Goal: Transaction & Acquisition: Obtain resource

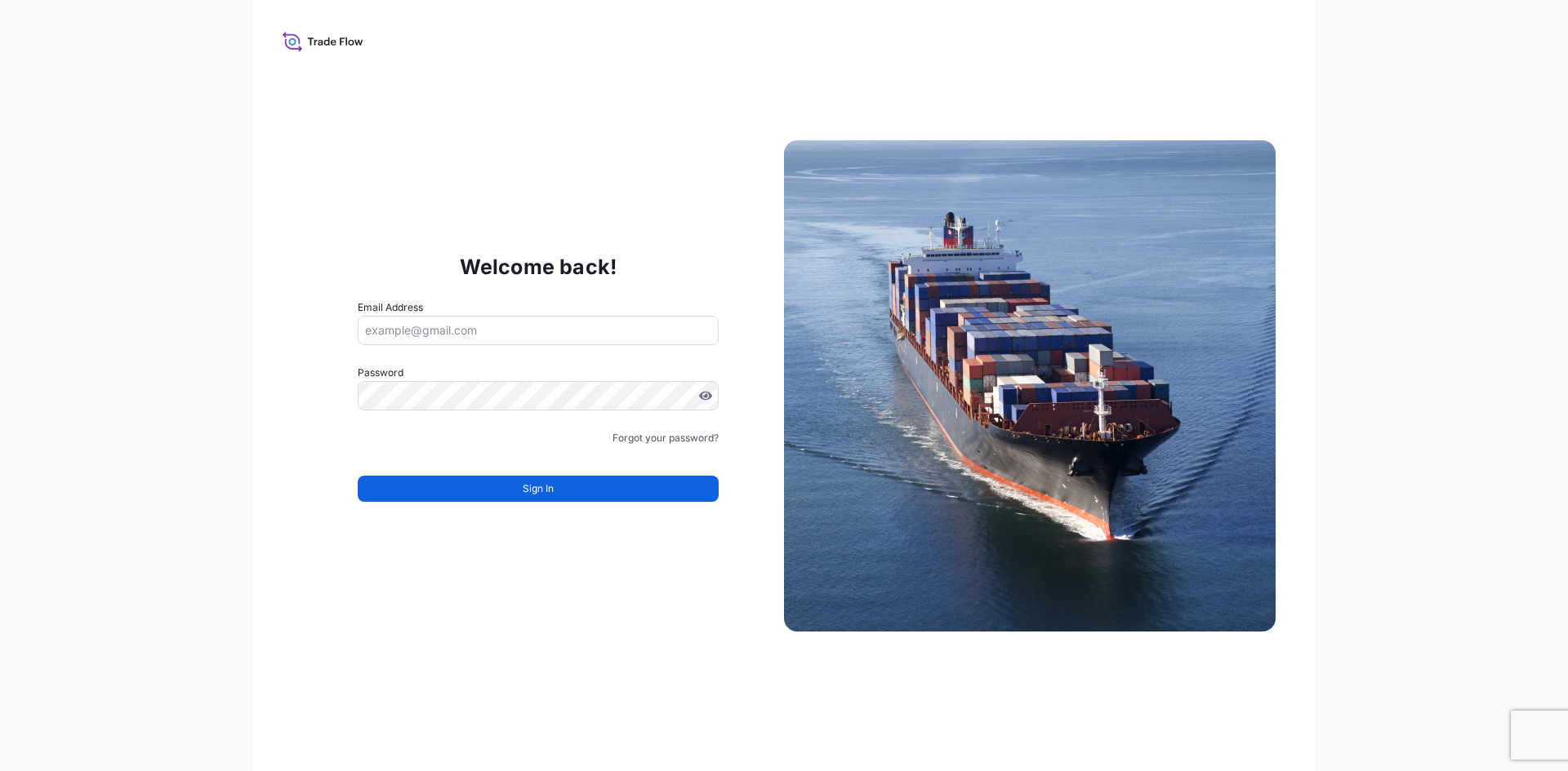
click at [606, 324] on input "Email Address" at bounding box center [538, 330] width 361 height 29
paste input "[PERSON_NAME][EMAIL_ADDRESS][PERSON_NAME][DOMAIN_NAME]"
type input "[PERSON_NAME][EMAIL_ADDRESS][PERSON_NAME][DOMAIN_NAME]"
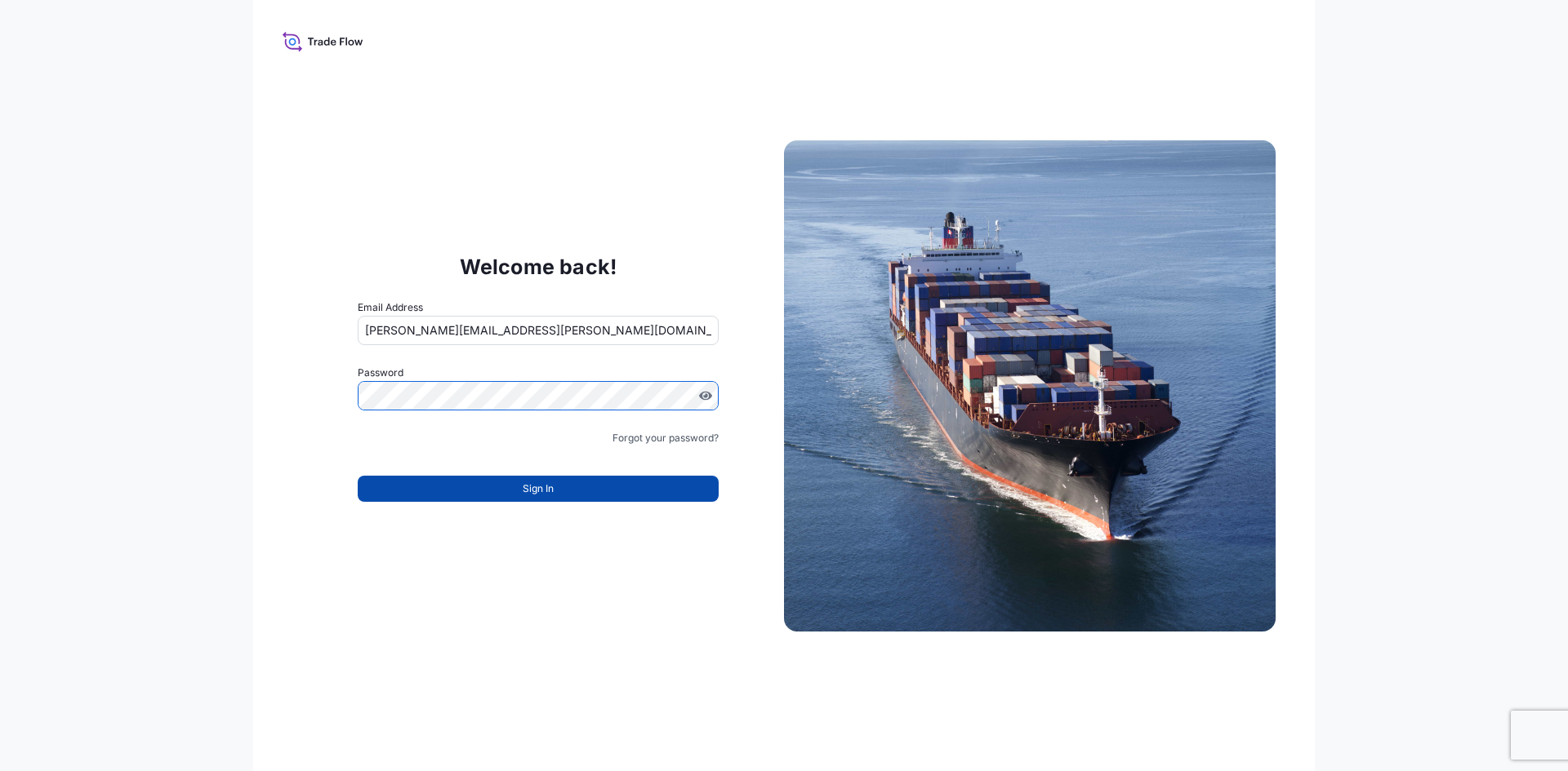
click at [457, 488] on button "Sign In" at bounding box center [538, 489] width 361 height 26
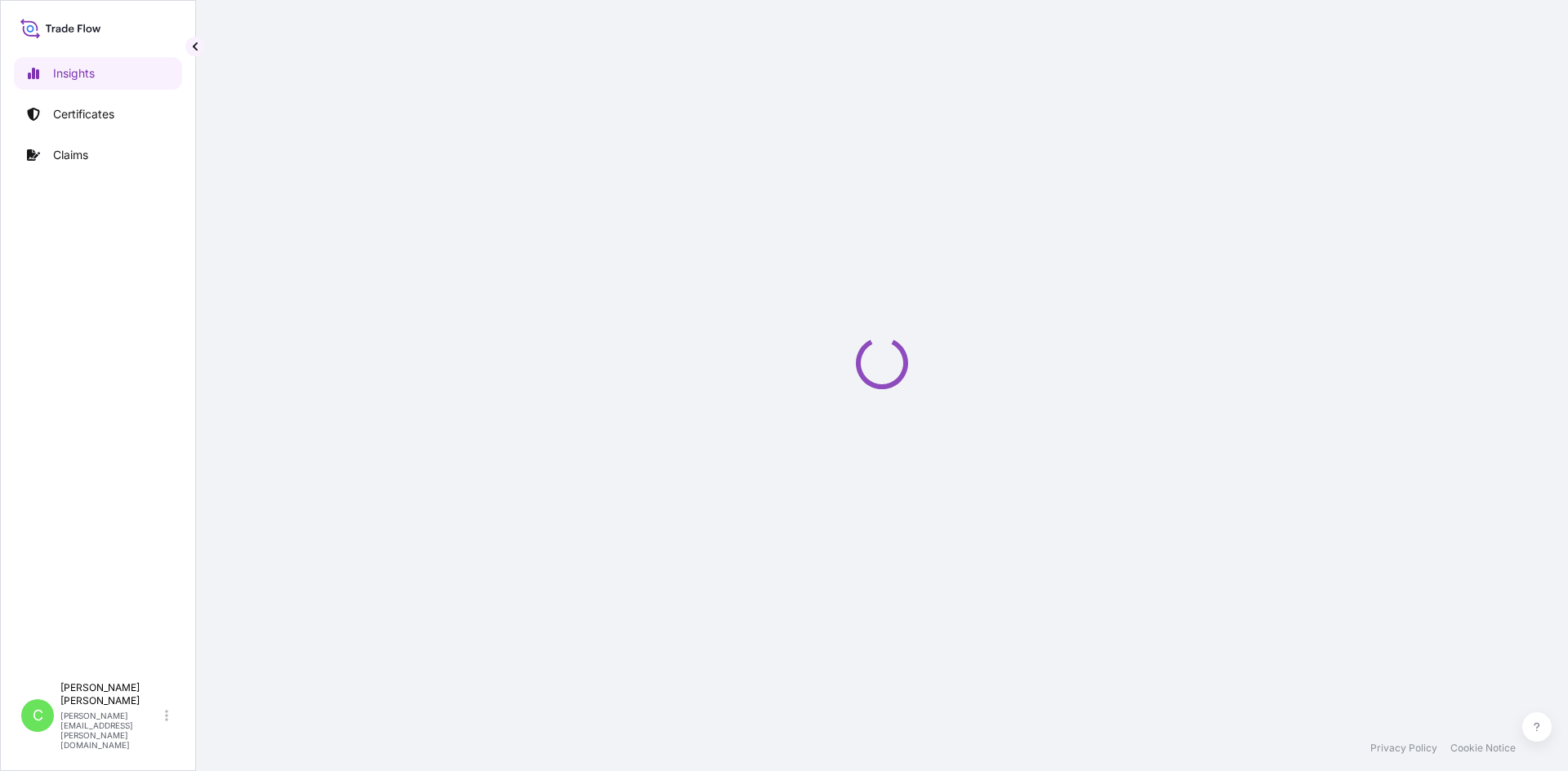
select select "2025"
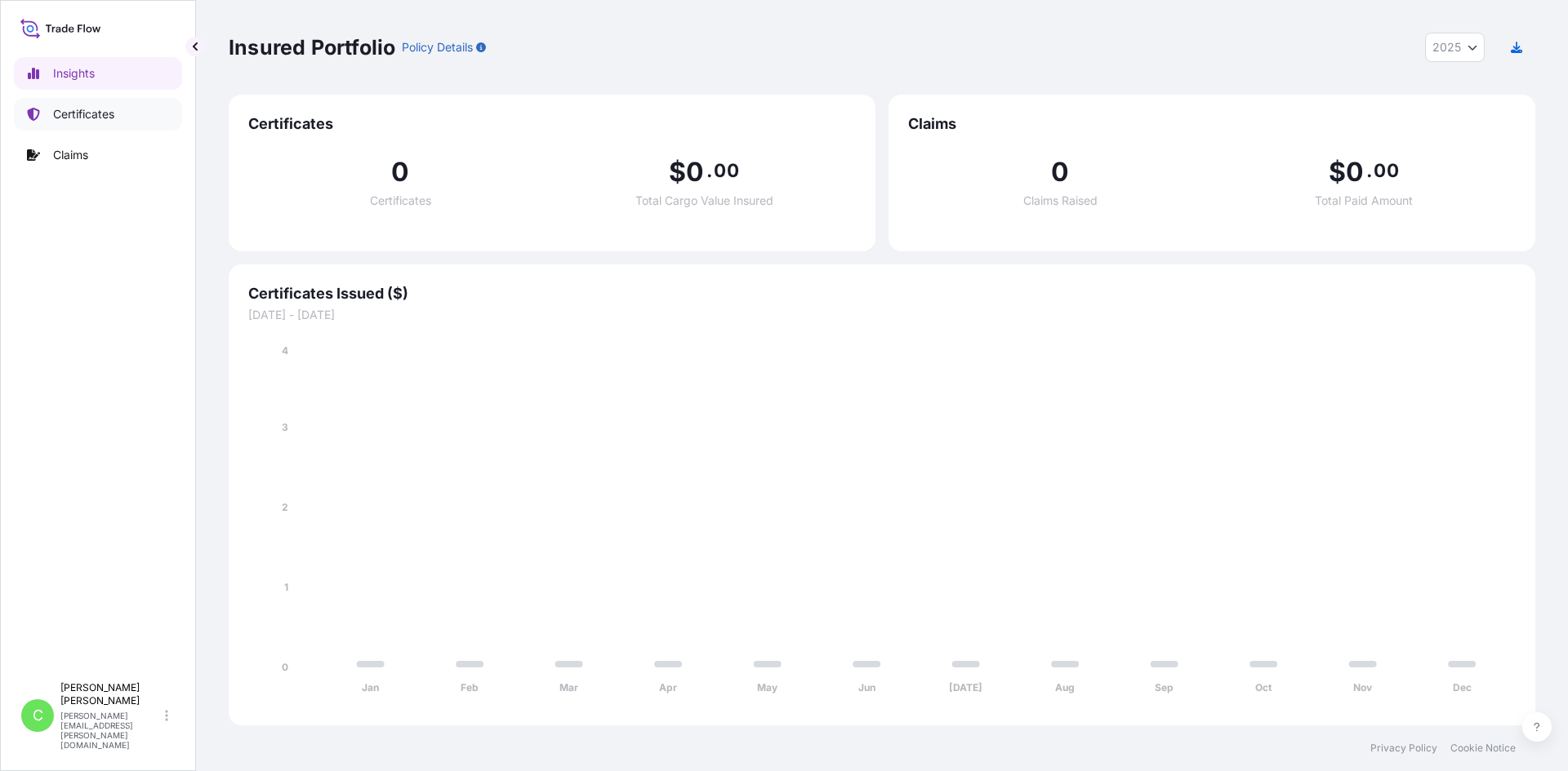
click at [84, 111] on p "Certificates" at bounding box center [84, 114] width 62 height 17
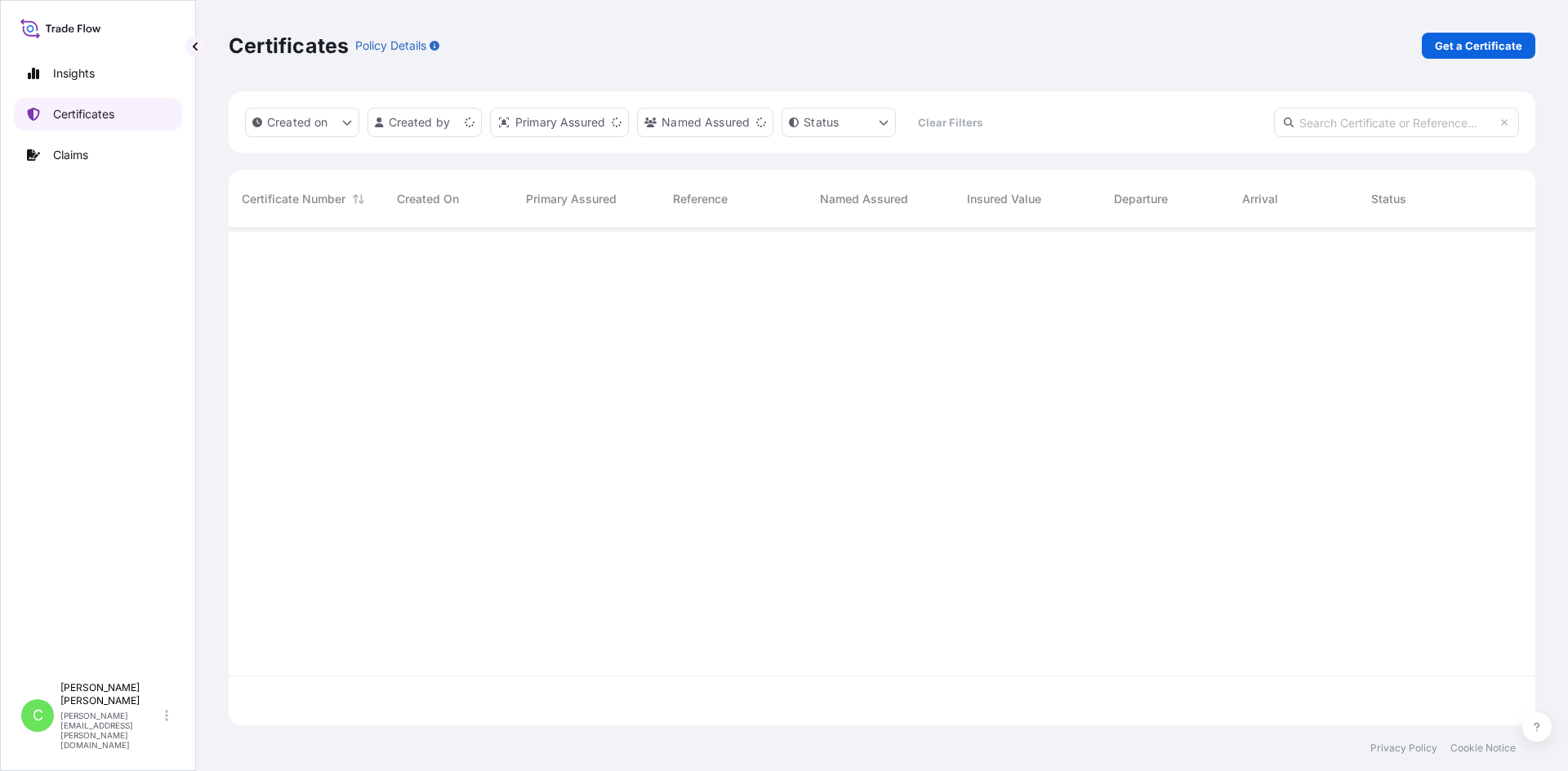
scroll to position [494, 1294]
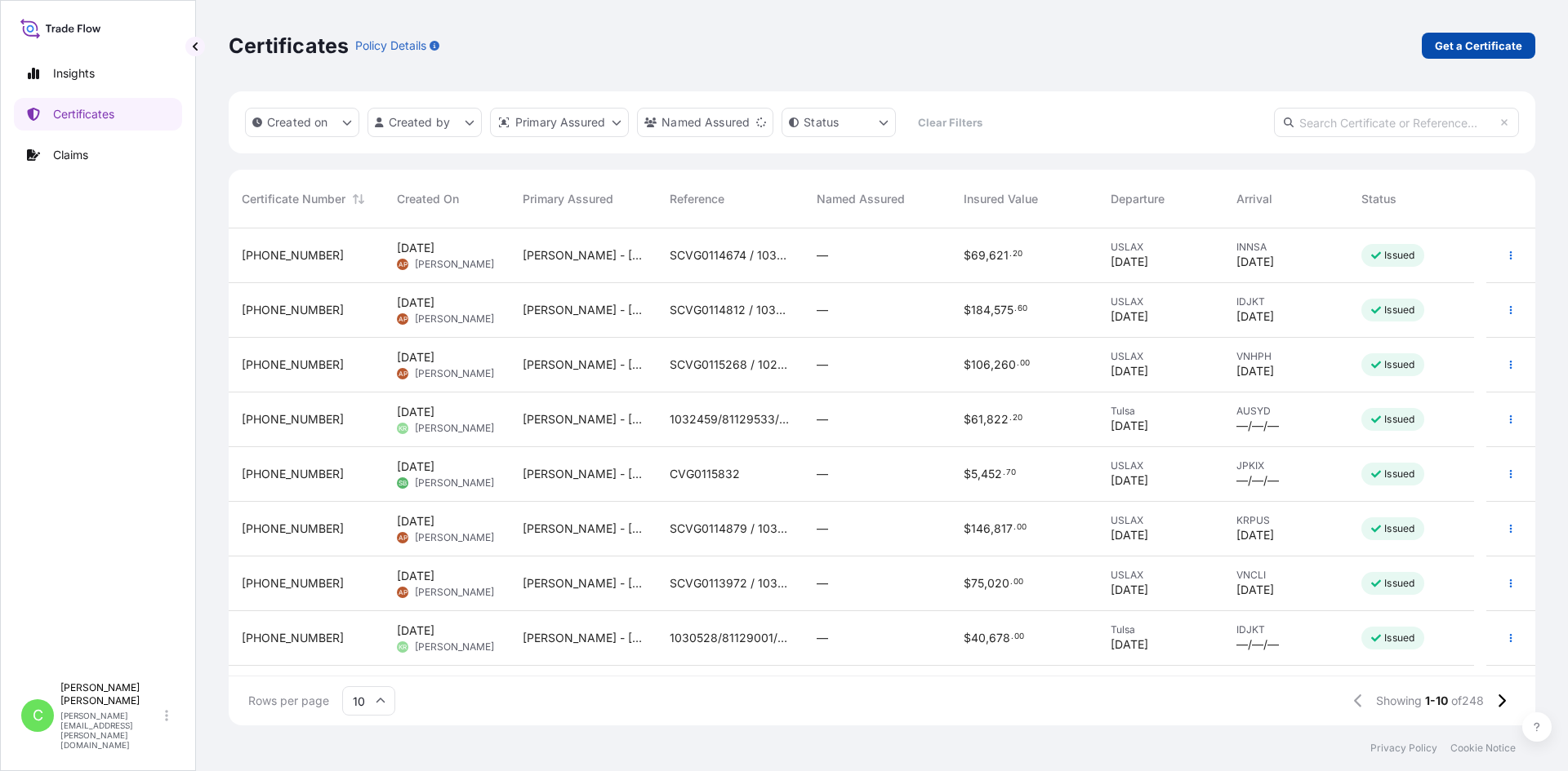
click at [1461, 40] on p "Get a Certificate" at bounding box center [1478, 46] width 87 height 17
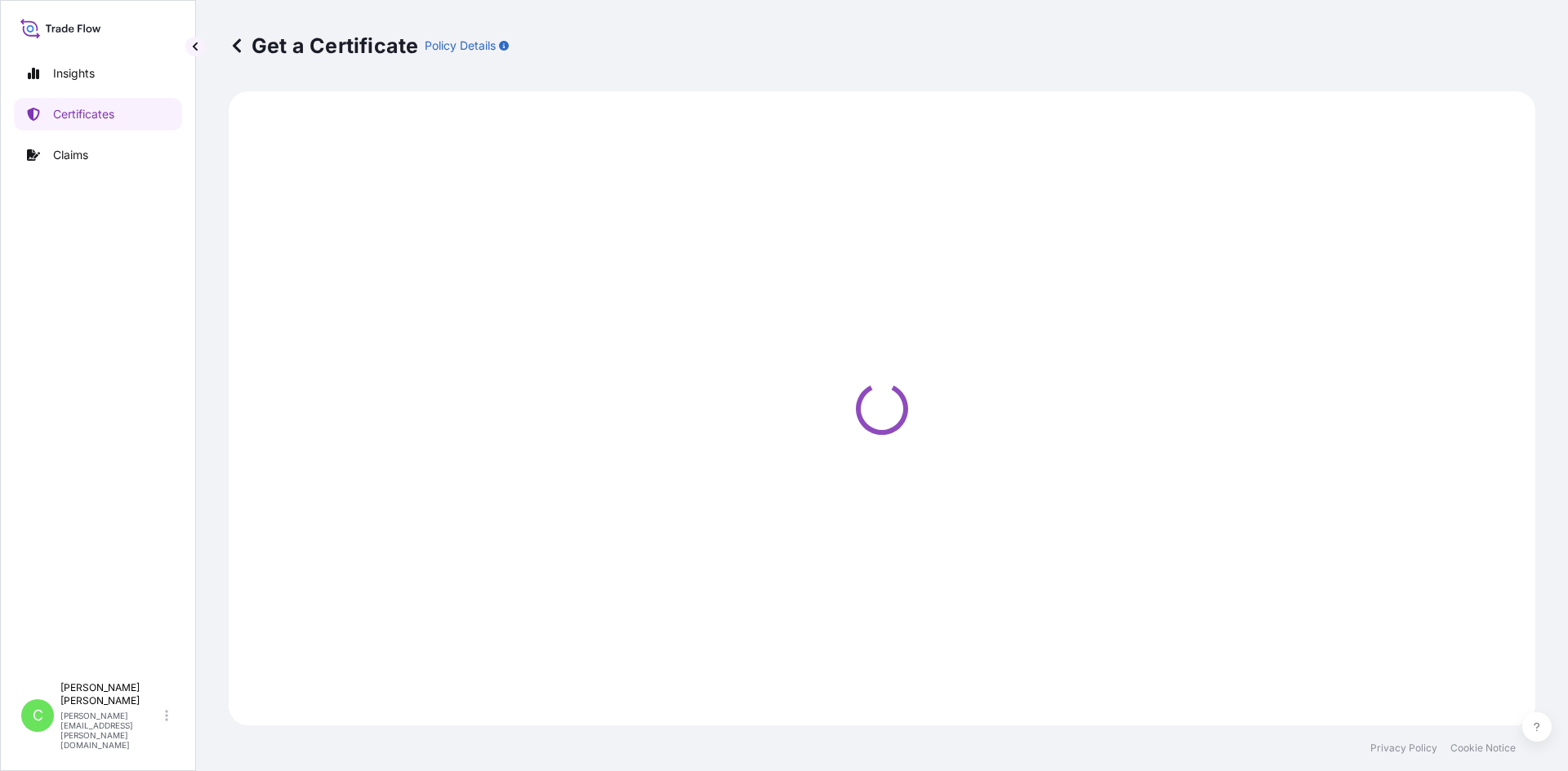
select select "Sea"
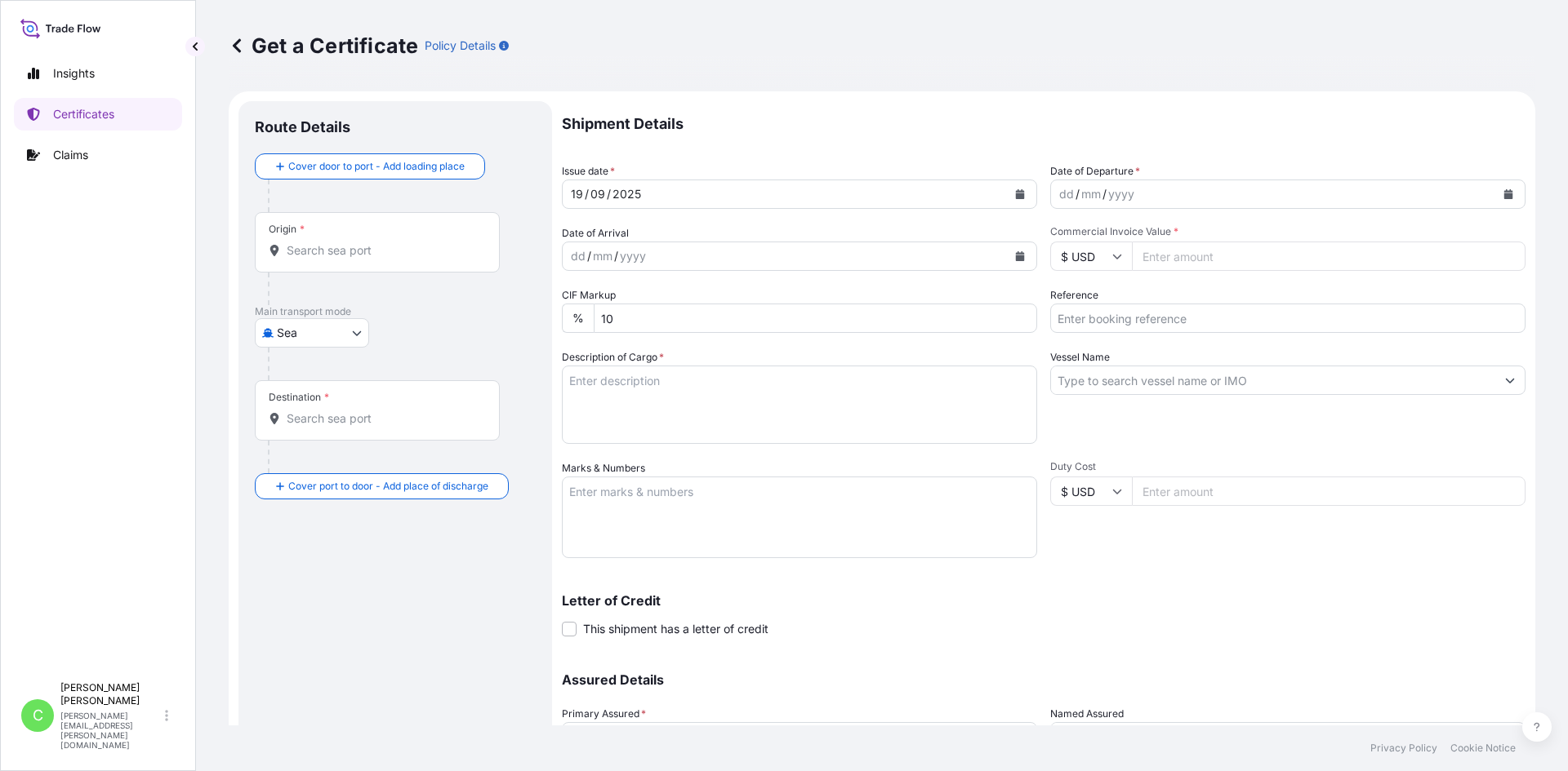
click at [313, 262] on div "Origin *" at bounding box center [377, 242] width 245 height 61
click at [313, 259] on input "Origin *" at bounding box center [383, 250] width 193 height 17
click at [377, 246] on input "Origin * Please select an origin" at bounding box center [383, 250] width 193 height 17
click at [846, 137] on p "Shipment Details" at bounding box center [1043, 124] width 963 height 46
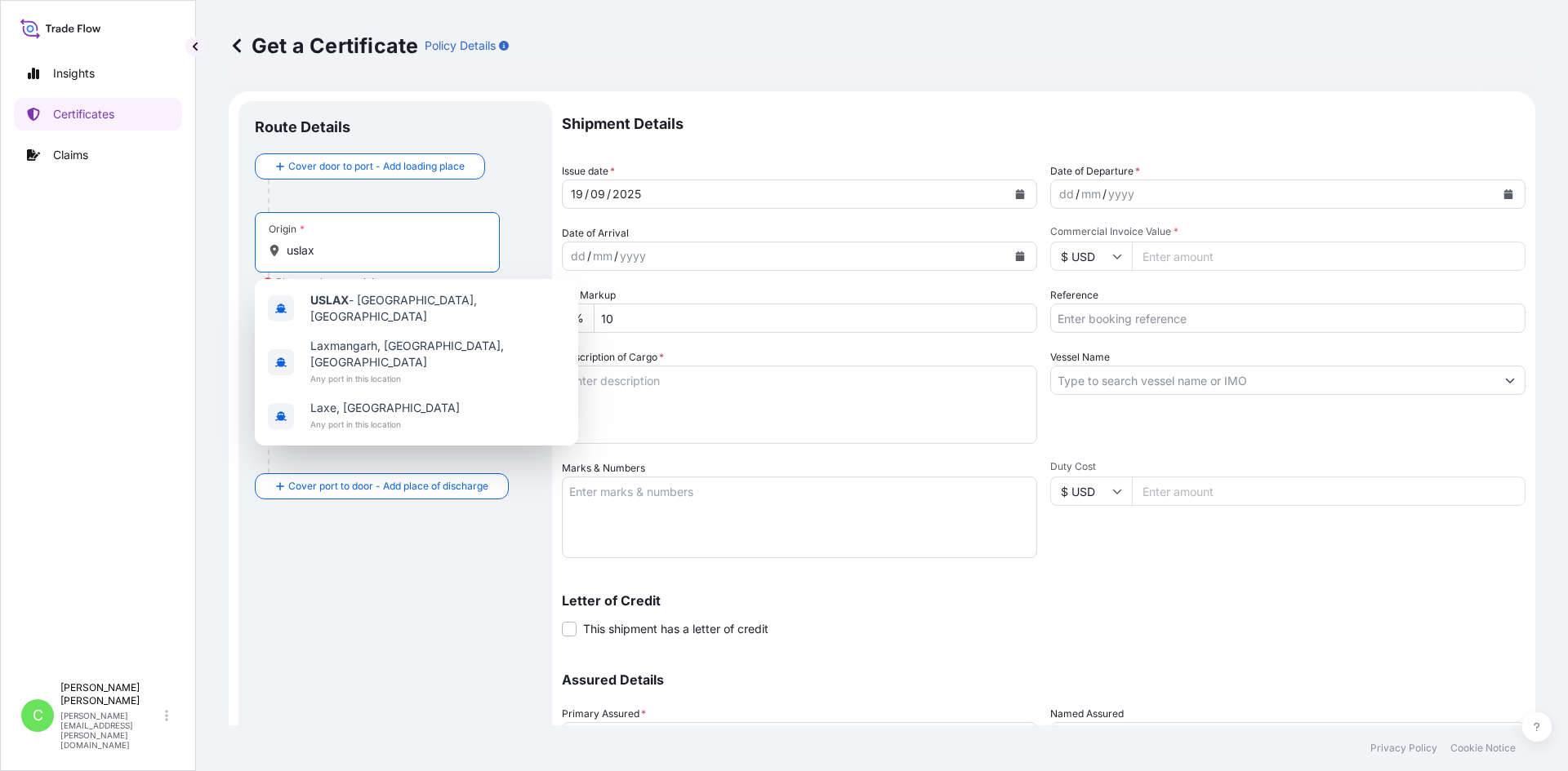
click at [328, 252] on input "uslax" at bounding box center [383, 250] width 193 height 17
click at [352, 303] on span "USLAX - [GEOGRAPHIC_DATA], [GEOGRAPHIC_DATA]" at bounding box center [437, 308] width 254 height 33
type input "USLAX - [GEOGRAPHIC_DATA], [GEOGRAPHIC_DATA]"
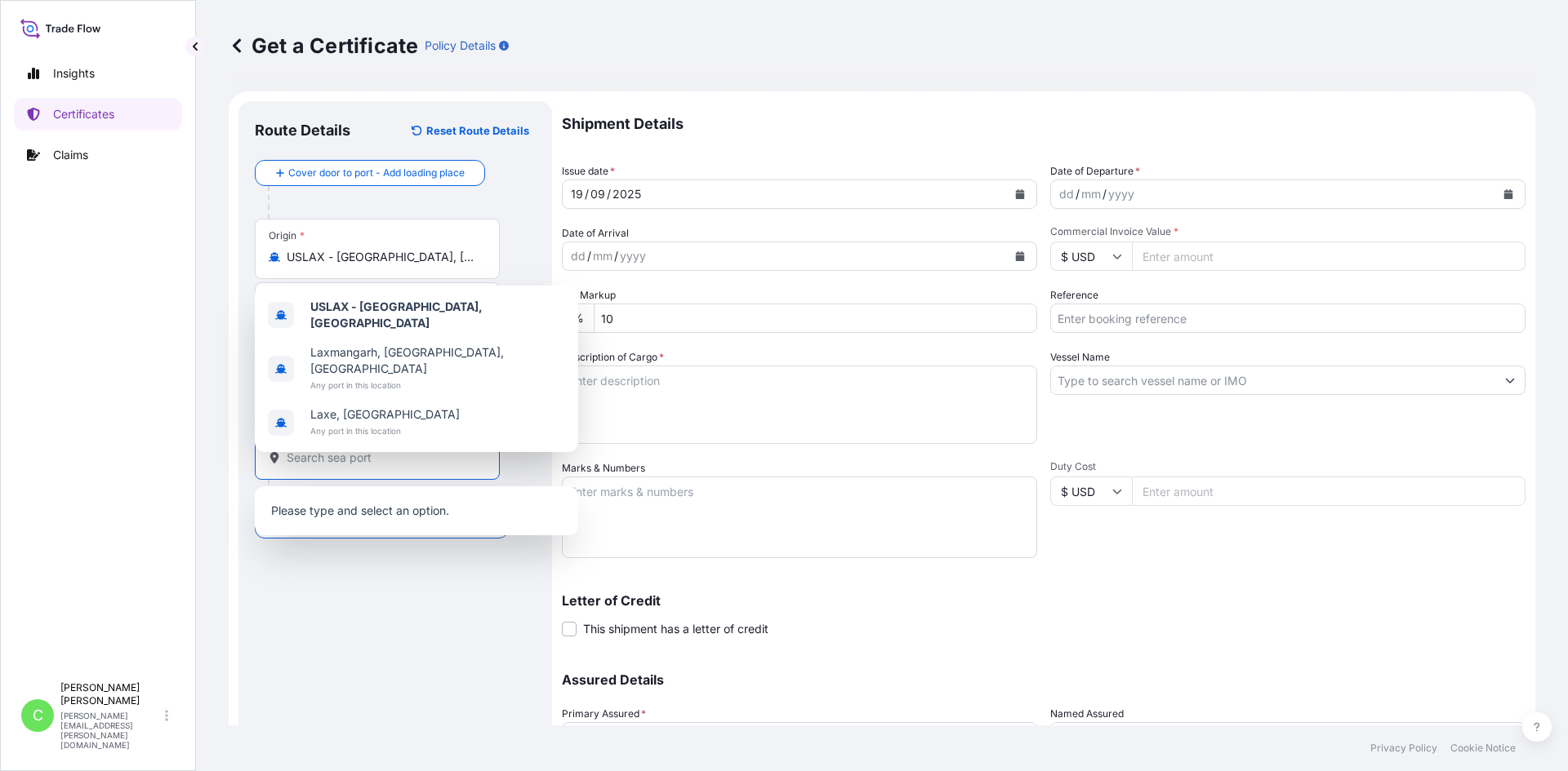
click at [339, 464] on input "Destination *" at bounding box center [383, 458] width 193 height 17
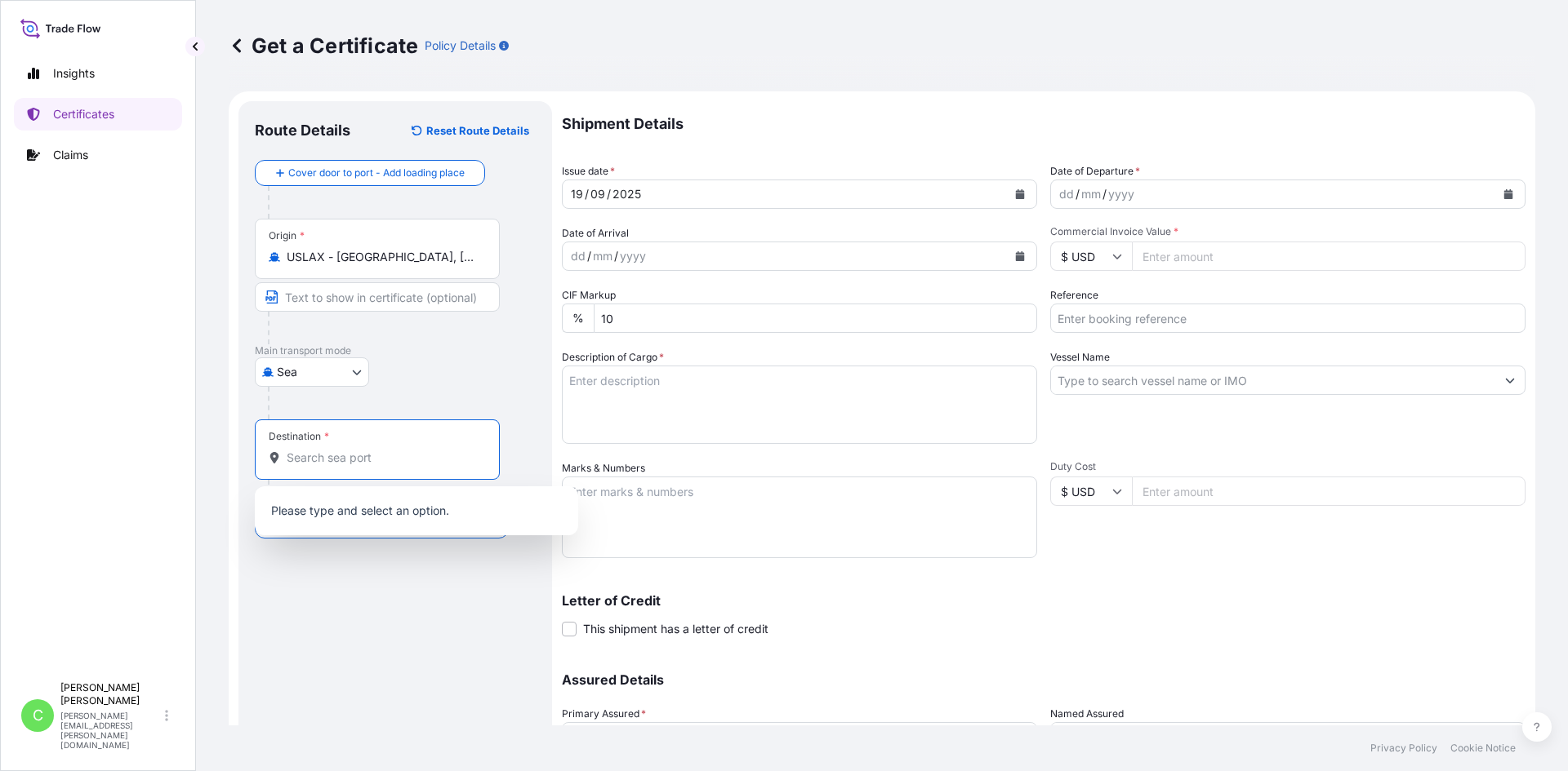
paste input "THBKK"
click at [354, 504] on span "THBKK - [GEOGRAPHIC_DATA], [GEOGRAPHIC_DATA]" at bounding box center [437, 516] width 254 height 33
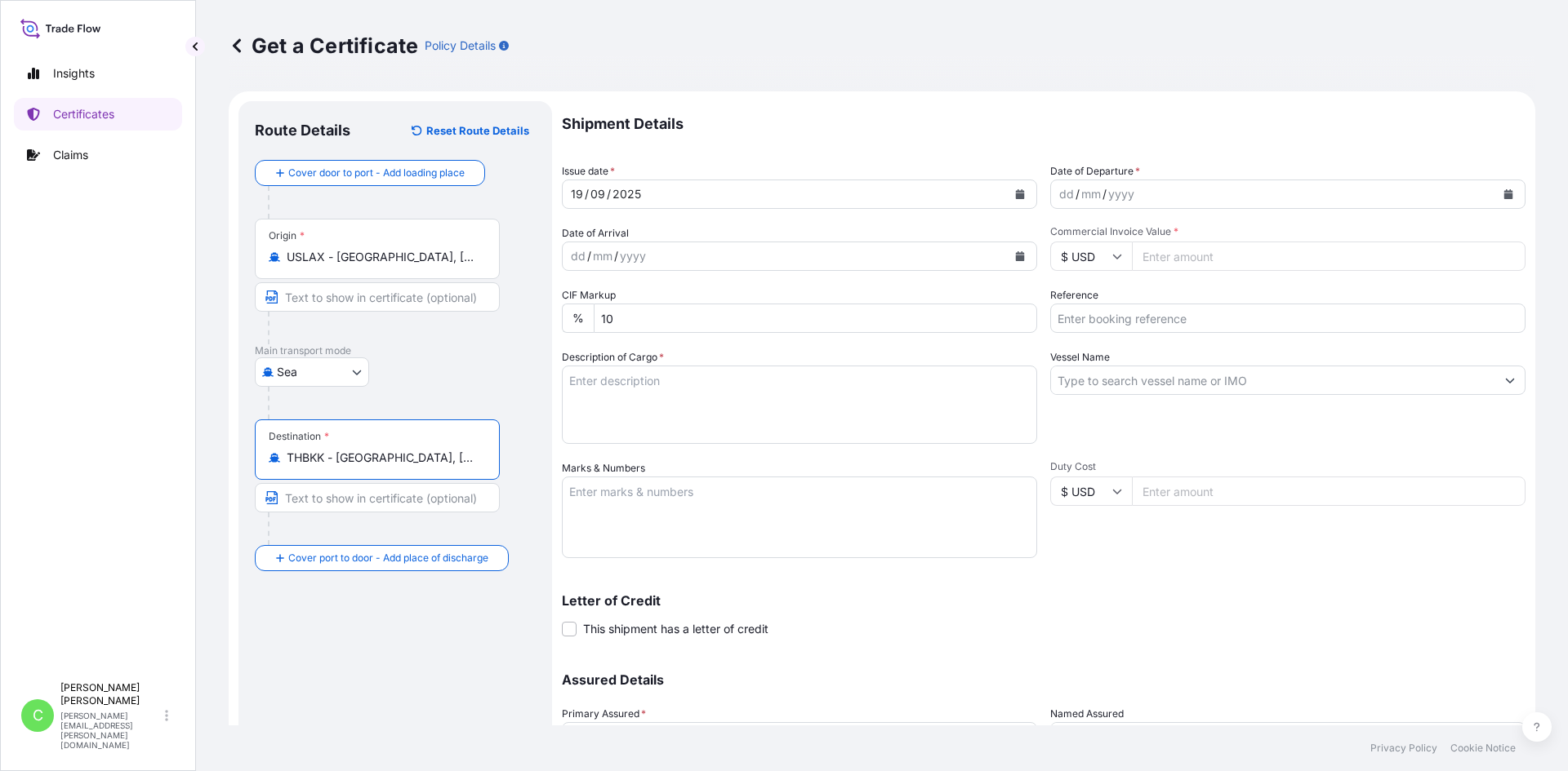
type input "THBKK - [GEOGRAPHIC_DATA], [GEOGRAPHIC_DATA]"
click at [685, 225] on div "Date of Arrival dd / mm / yyyy" at bounding box center [799, 248] width 475 height 46
click at [1024, 255] on button "Calendar" at bounding box center [1020, 256] width 26 height 26
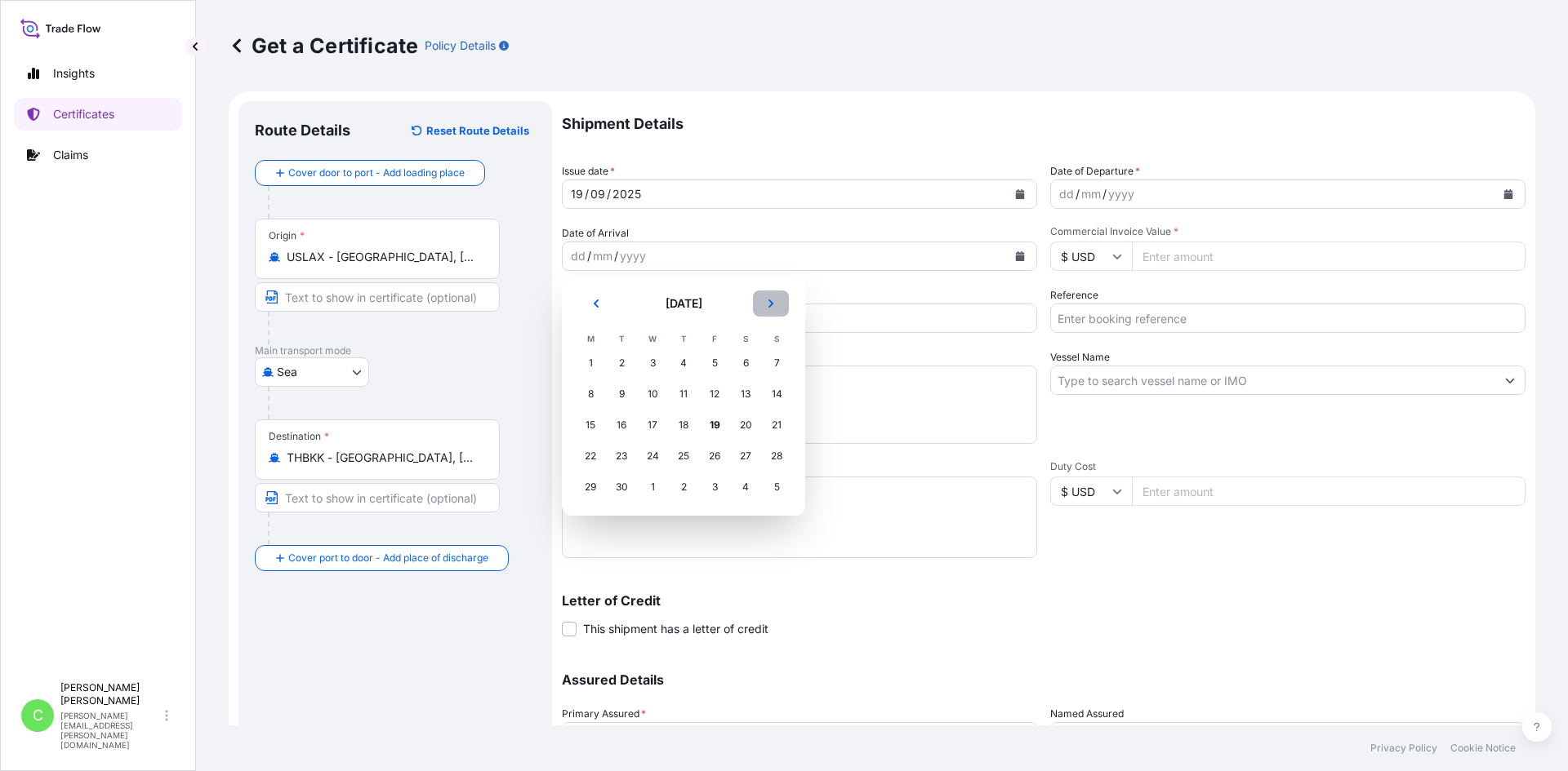
click at [769, 310] on button "Next" at bounding box center [770, 304] width 36 height 26
click at [675, 362] on div "2" at bounding box center [683, 363] width 29 height 29
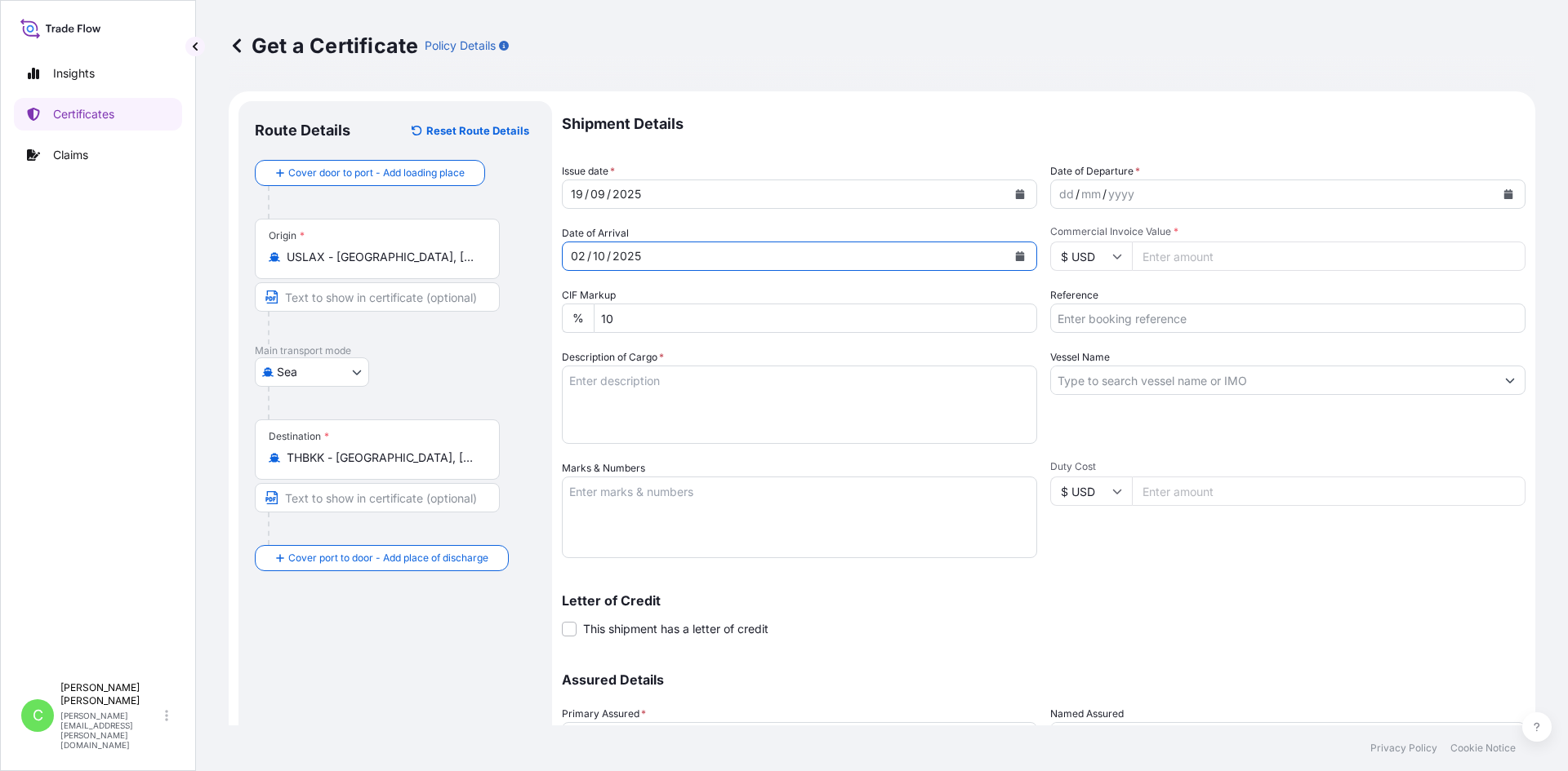
click at [661, 385] on textarea "Description of Cargo *" at bounding box center [799, 405] width 475 height 78
click at [681, 385] on textarea "Description of Cargo *" at bounding box center [799, 405] width 475 height 78
paste textarea "ARBALON R-50,214KG,DRUM HS-Code: 39 12 90"
click at [701, 414] on textarea "ARBALON R-50,214KG,DRUM HS-Code: 39 12 90" at bounding box center [799, 405] width 475 height 78
paste textarea "08 Drums of net 214KG each on 03 Heat Treated Pallets"
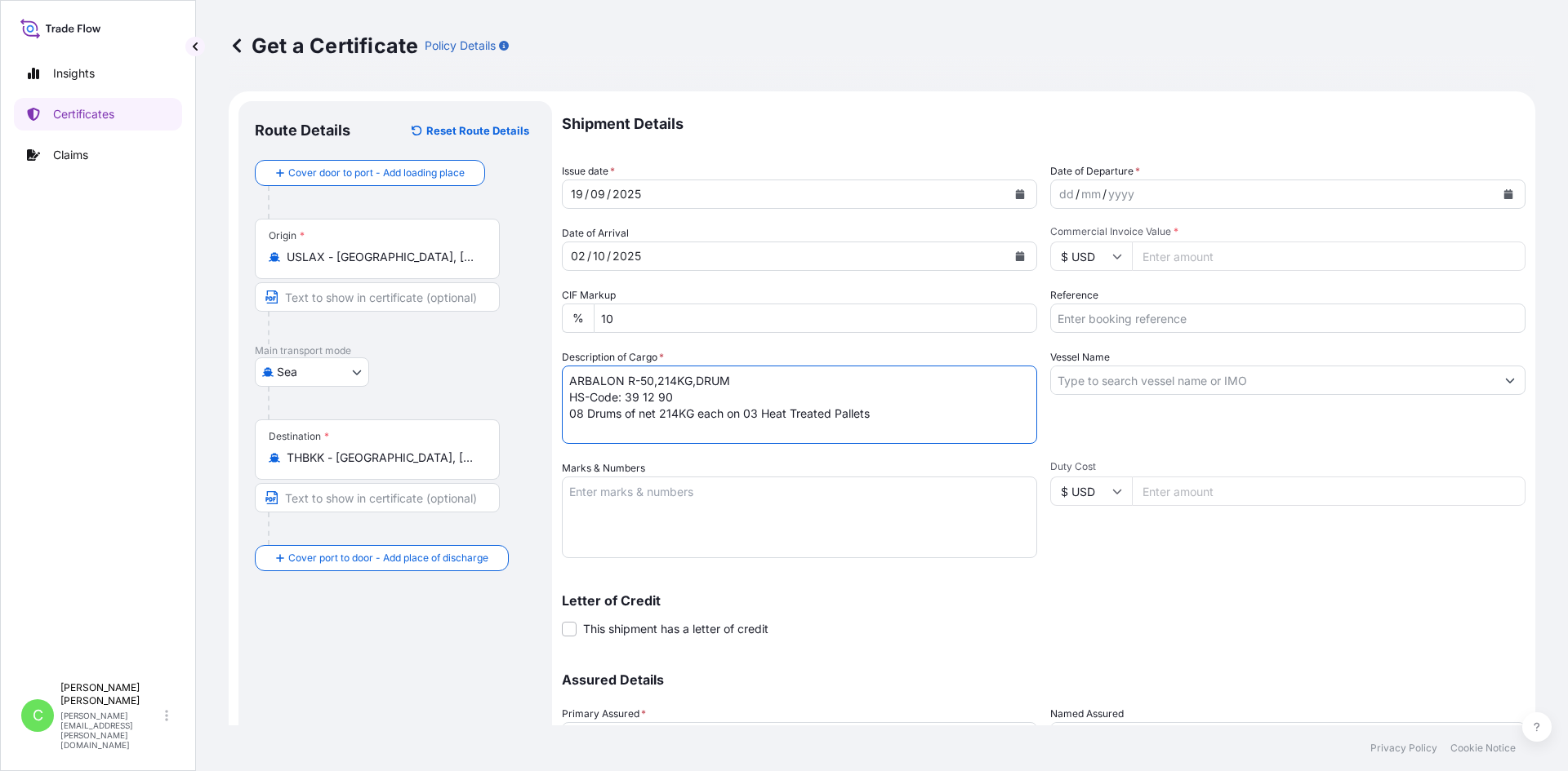
click at [918, 405] on textarea "ARBALON R-50,214KG,DRUM HS-Code: 39 12 90 08 Drums of net 214KG each on 03 Heat…" at bounding box center [799, 405] width 475 height 78
click at [904, 422] on textarea "ARBALON R-50,214KG,DRUM HS-Code: 39 12 90 08 Drums of net 214KG each on 03 Heat…" at bounding box center [799, 405] width 475 height 78
click at [697, 433] on textarea "ARBALON R-50,214KG,DRUM HS-Code: 39 12 90 08 Drums of net 214KG each on 03 Heat…" at bounding box center [799, 405] width 475 height 78
paste textarea "CAAU8776371"
click at [794, 430] on textarea "ARBALON R-50,214KG,DRUM HS-Code: 39 12 90 08 Drums of net 214KG each on 03 Heat…" at bounding box center [799, 405] width 475 height 78
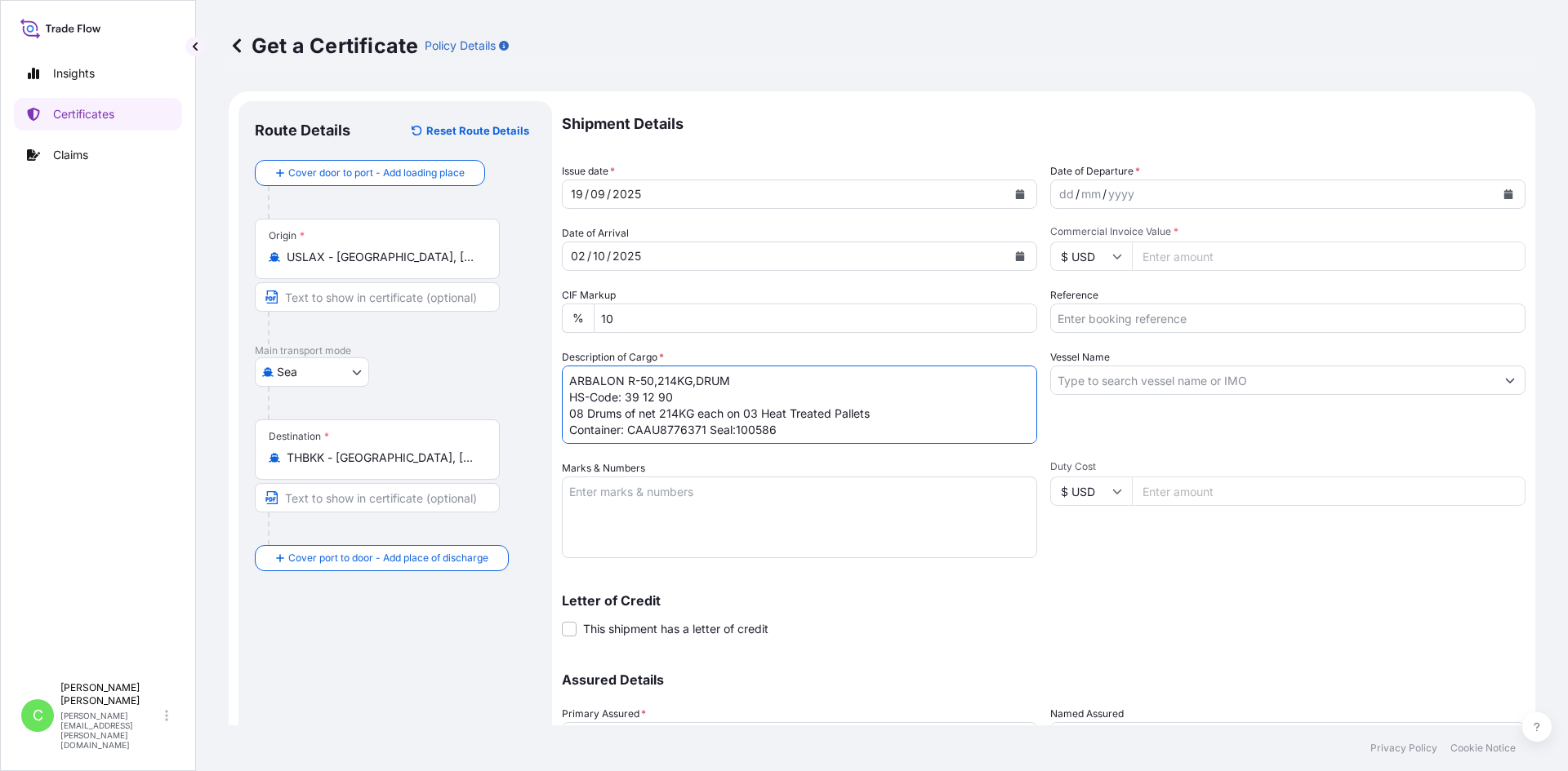
click at [736, 438] on textarea "ARBALON R-50,214KG,DRUM HS-Code: 39 12 90 08 Drums of net 214KG each on 03 Heat…" at bounding box center [799, 405] width 475 height 78
type textarea "ARBALON R-50,214KG,DRUM HS-Code: 39 12 90 08 Drums of net 214KG each on 03 Heat…"
click at [737, 486] on textarea "Marks & Numbers" at bounding box center [799, 518] width 475 height 82
paste textarea "Beiersdorf [GEOGRAPHIC_DATA]"
type textarea "Beiersdorf [GEOGRAPHIC_DATA]"
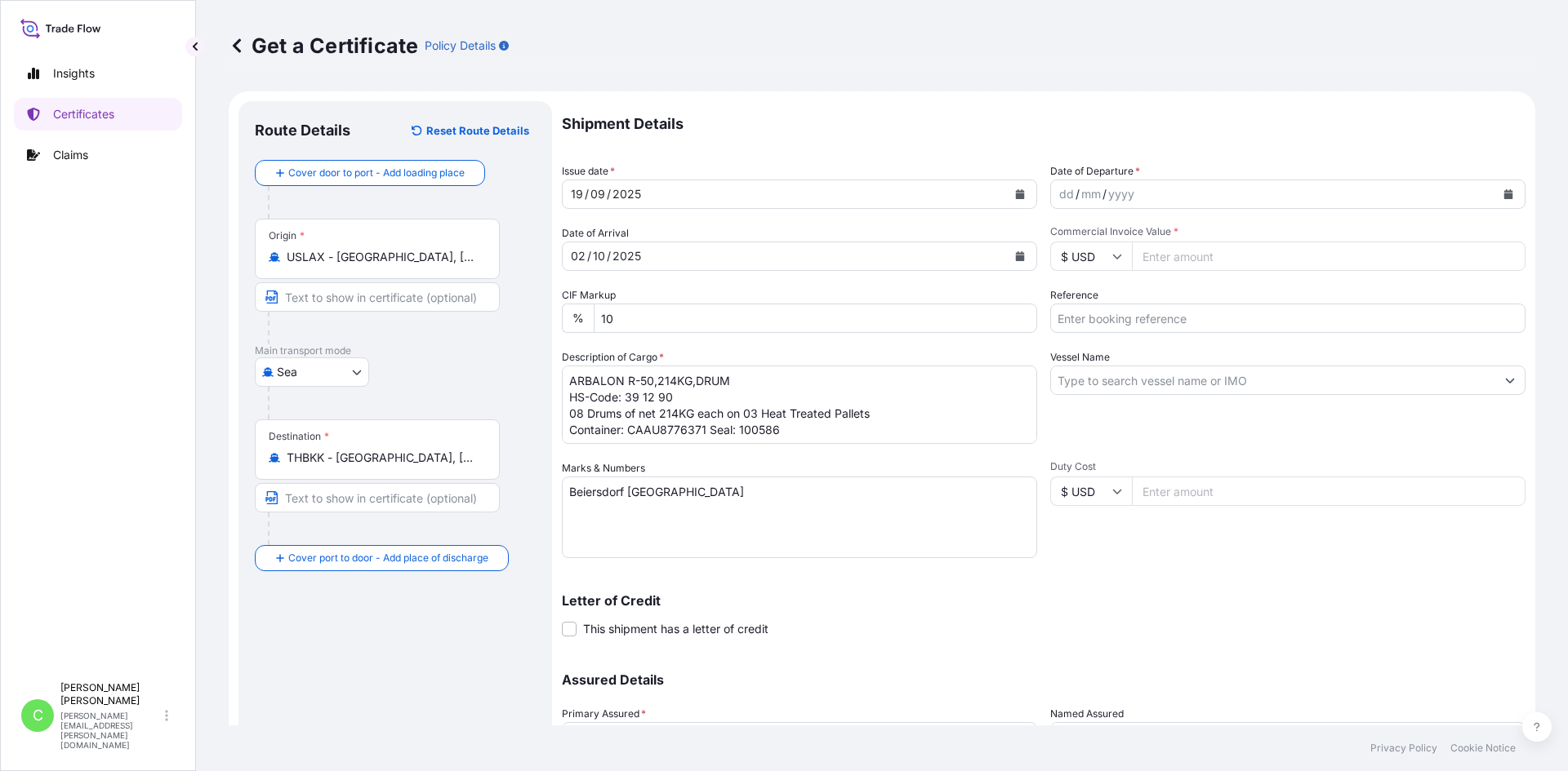
click at [1509, 196] on div "dd / mm / yyyy" at bounding box center [1288, 194] width 475 height 29
click at [1503, 189] on icon "Calendar" at bounding box center [1507, 194] width 10 height 10
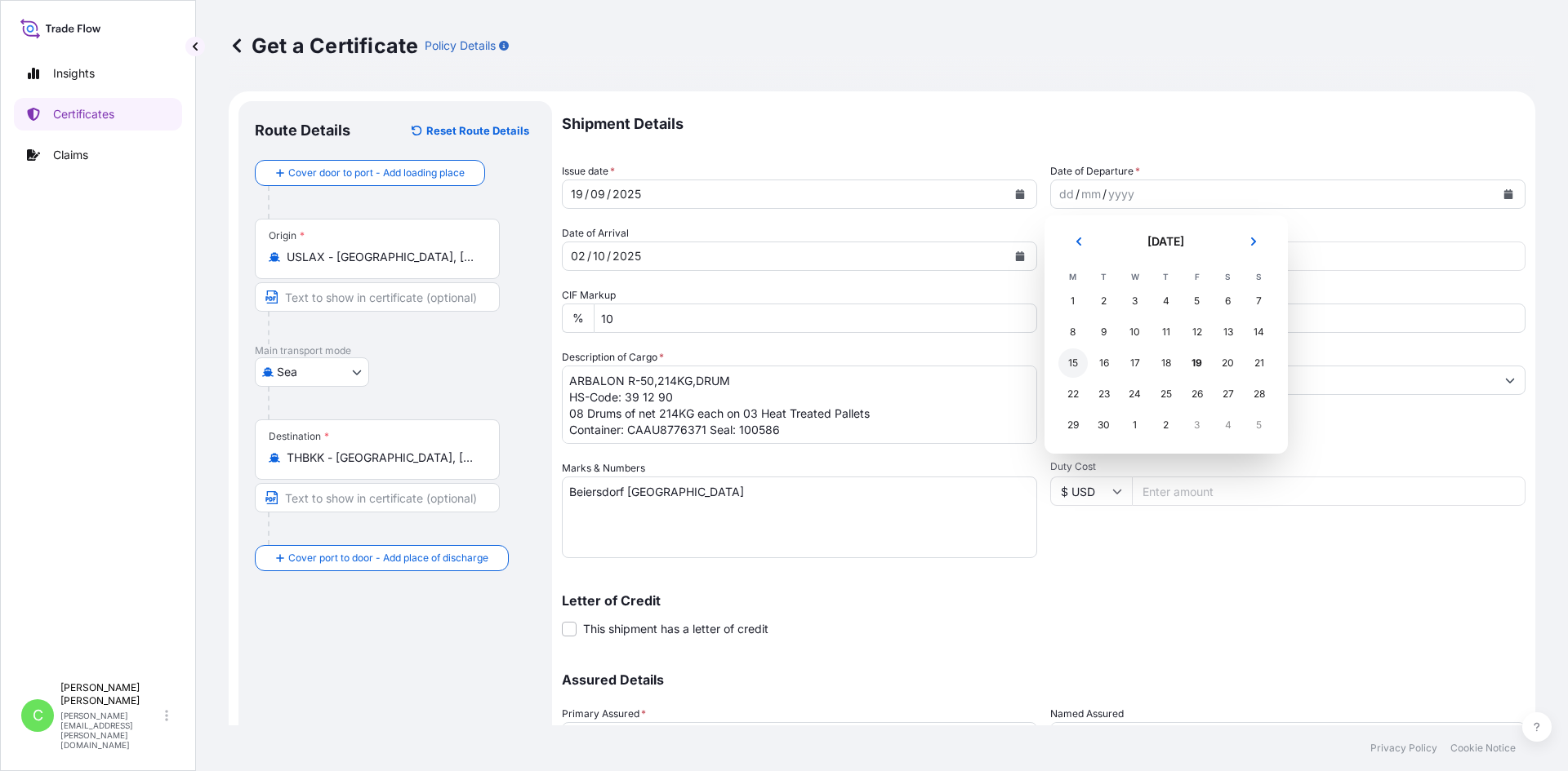
click at [1070, 357] on div "15" at bounding box center [1072, 363] width 29 height 29
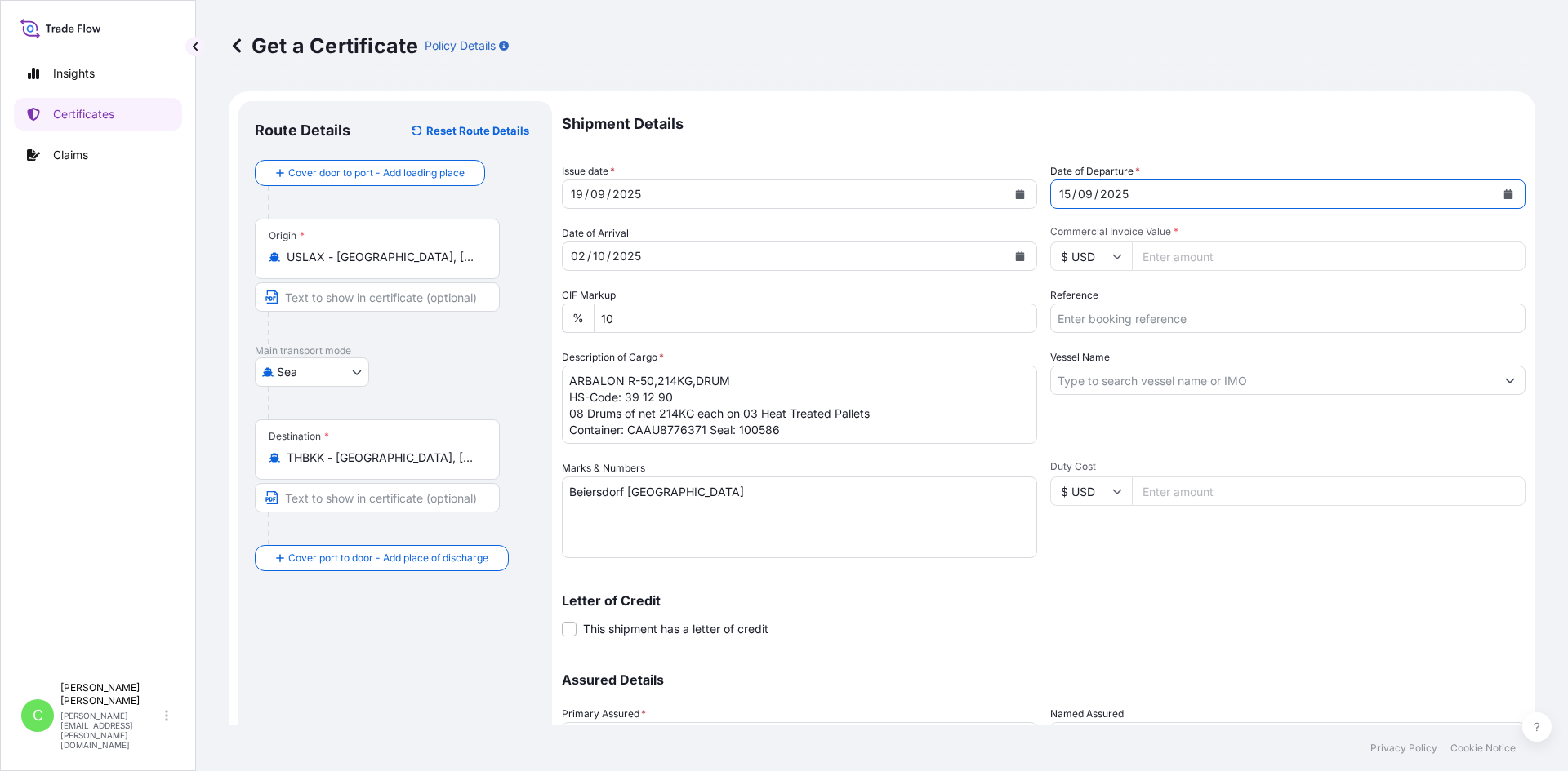
click at [1166, 257] on input "Commercial Invoice Value *" at bounding box center [1328, 256] width 394 height 29
click at [1204, 264] on input "Commercial Invoice Value *" at bounding box center [1328, 256] width 394 height 29
paste input "12.65"
type input "12651.68"
click at [1123, 320] on input "Reference" at bounding box center [1288, 318] width 475 height 29
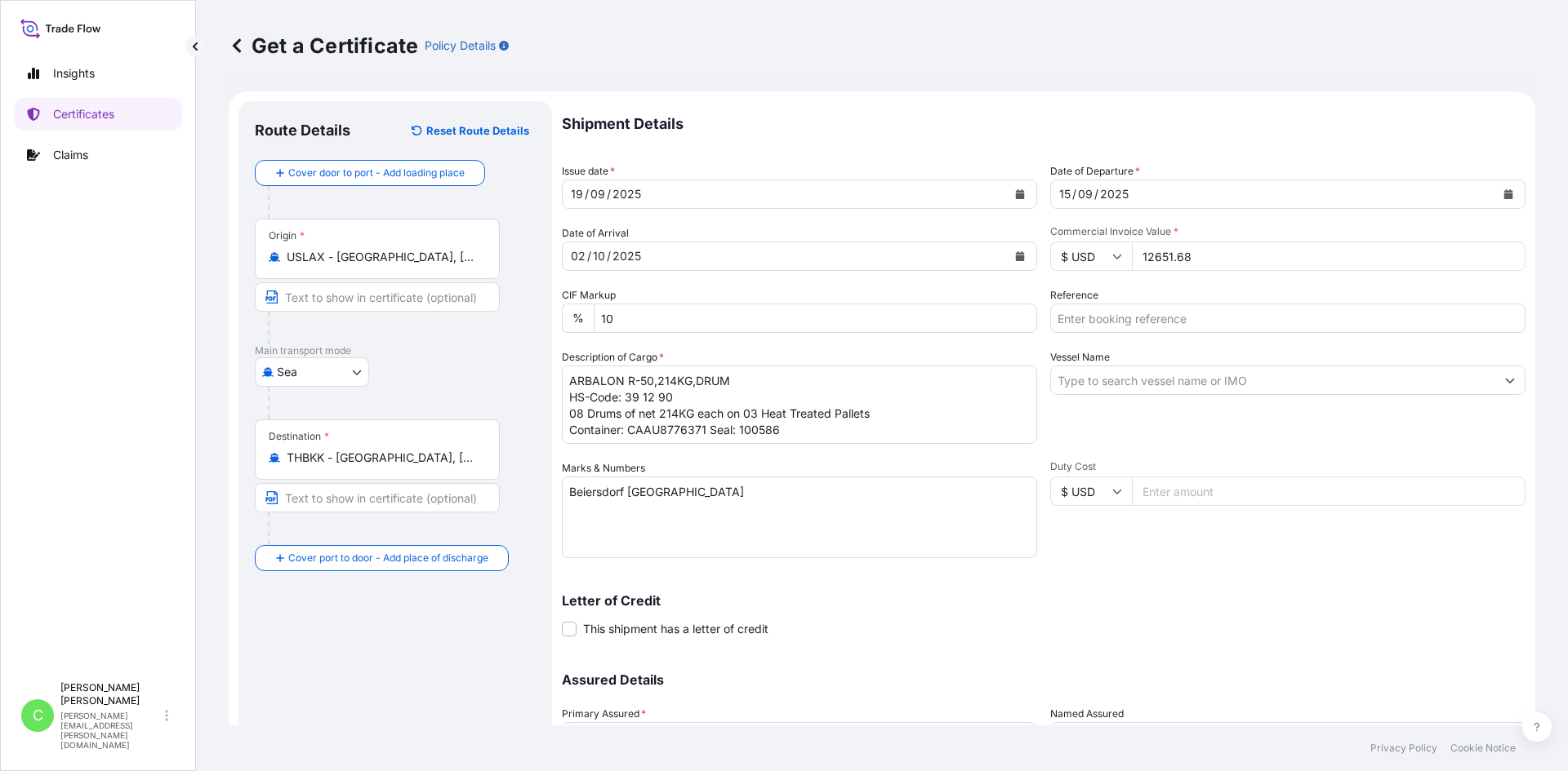
click at [1211, 316] on input "Reference" at bounding box center [1288, 318] width 475 height 29
paste input "SCVG0115440"
click at [1206, 311] on input "SCVG0115440" at bounding box center [1288, 318] width 475 height 29
click at [1167, 321] on input "SCVG0115440" at bounding box center [1288, 318] width 475 height 29
click at [1220, 318] on input "SCVG0115440 /" at bounding box center [1288, 318] width 475 height 29
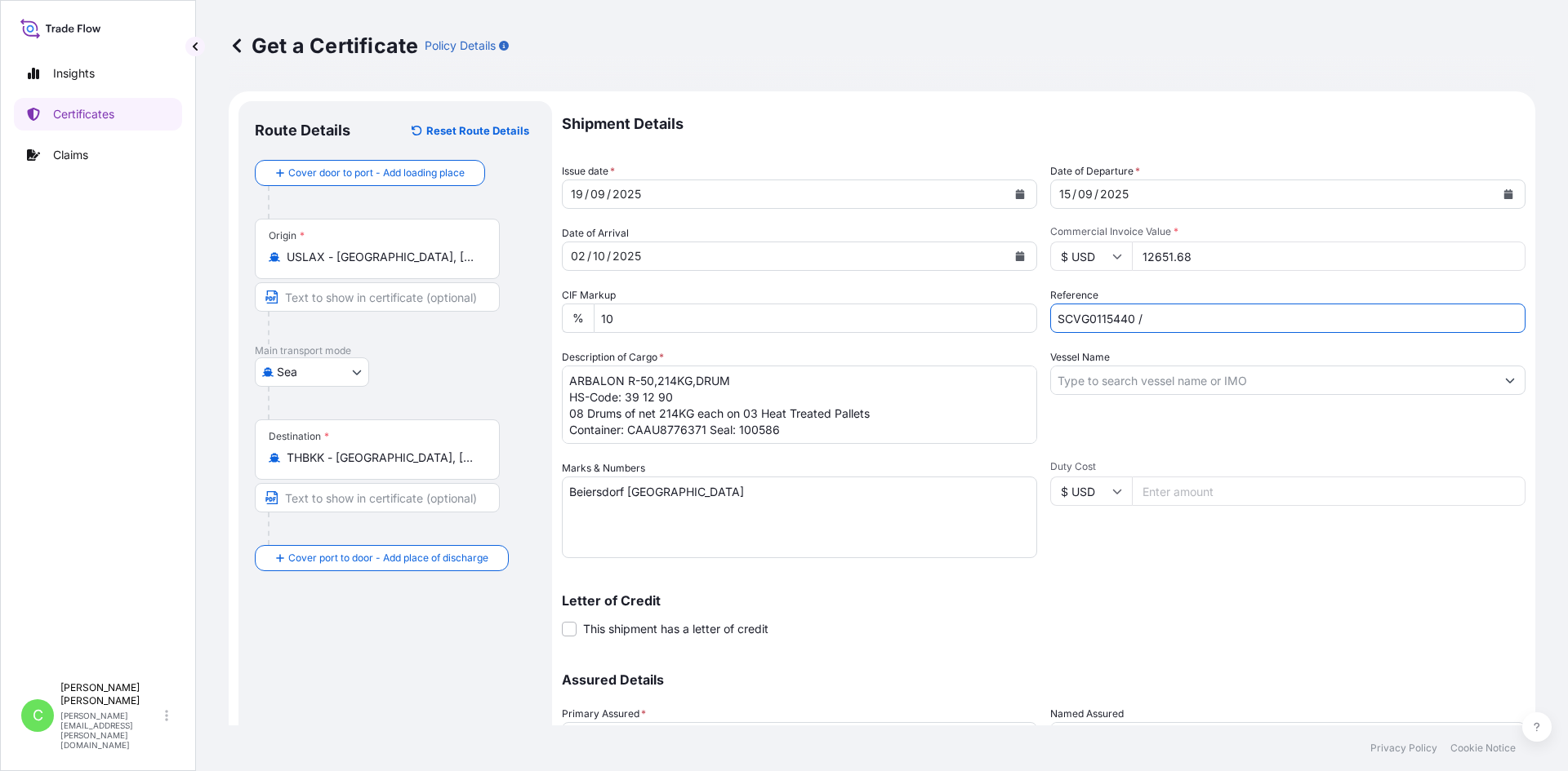
paste input "1032505"
type input "SCVG0115440 / 1032505"
click at [1213, 379] on input "Vessel Name" at bounding box center [1273, 380] width 445 height 29
paste input "ONE HUMBER"
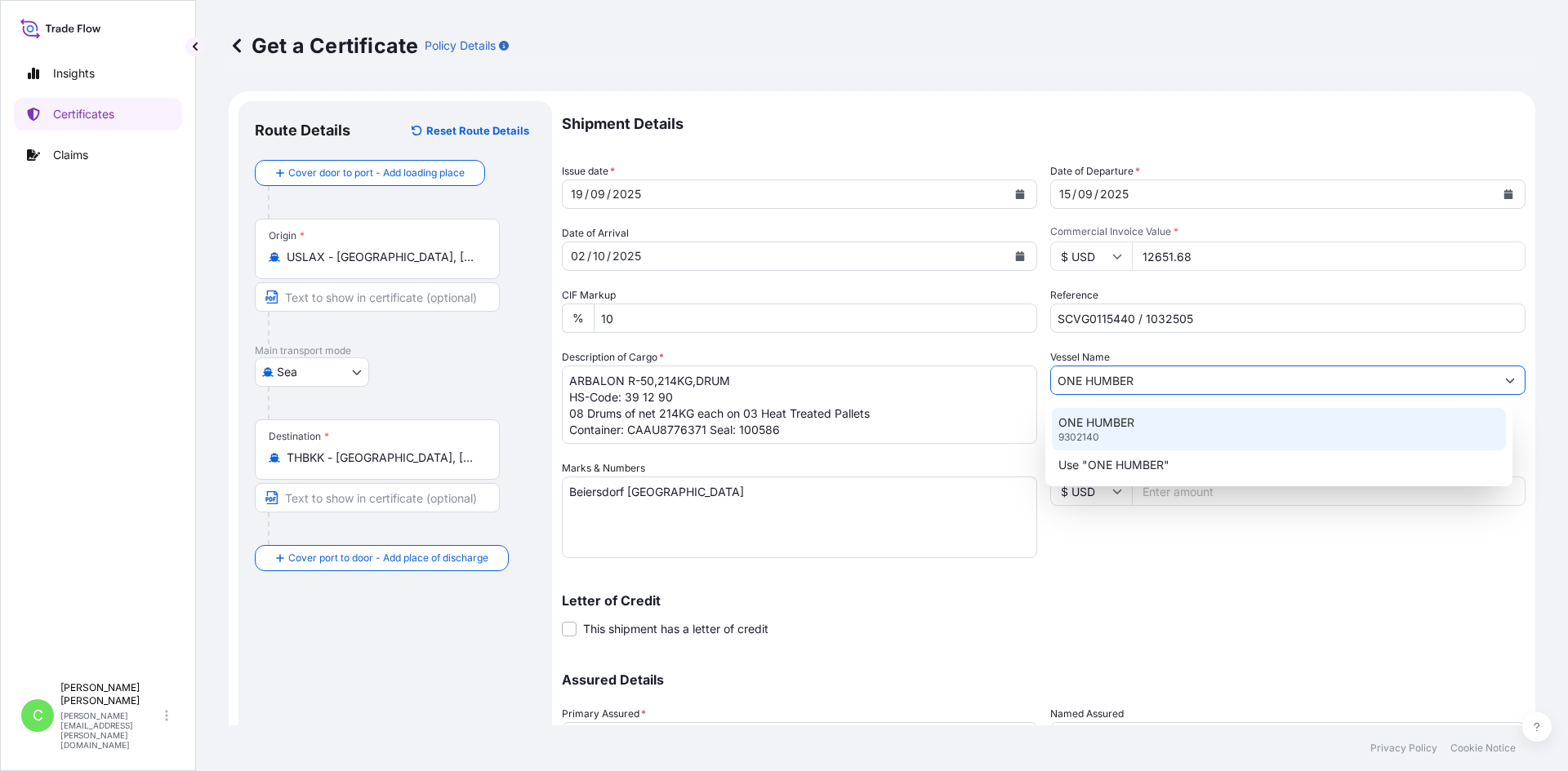
click at [1170, 416] on div "ONE HUMBER 9302140" at bounding box center [1279, 430] width 455 height 42
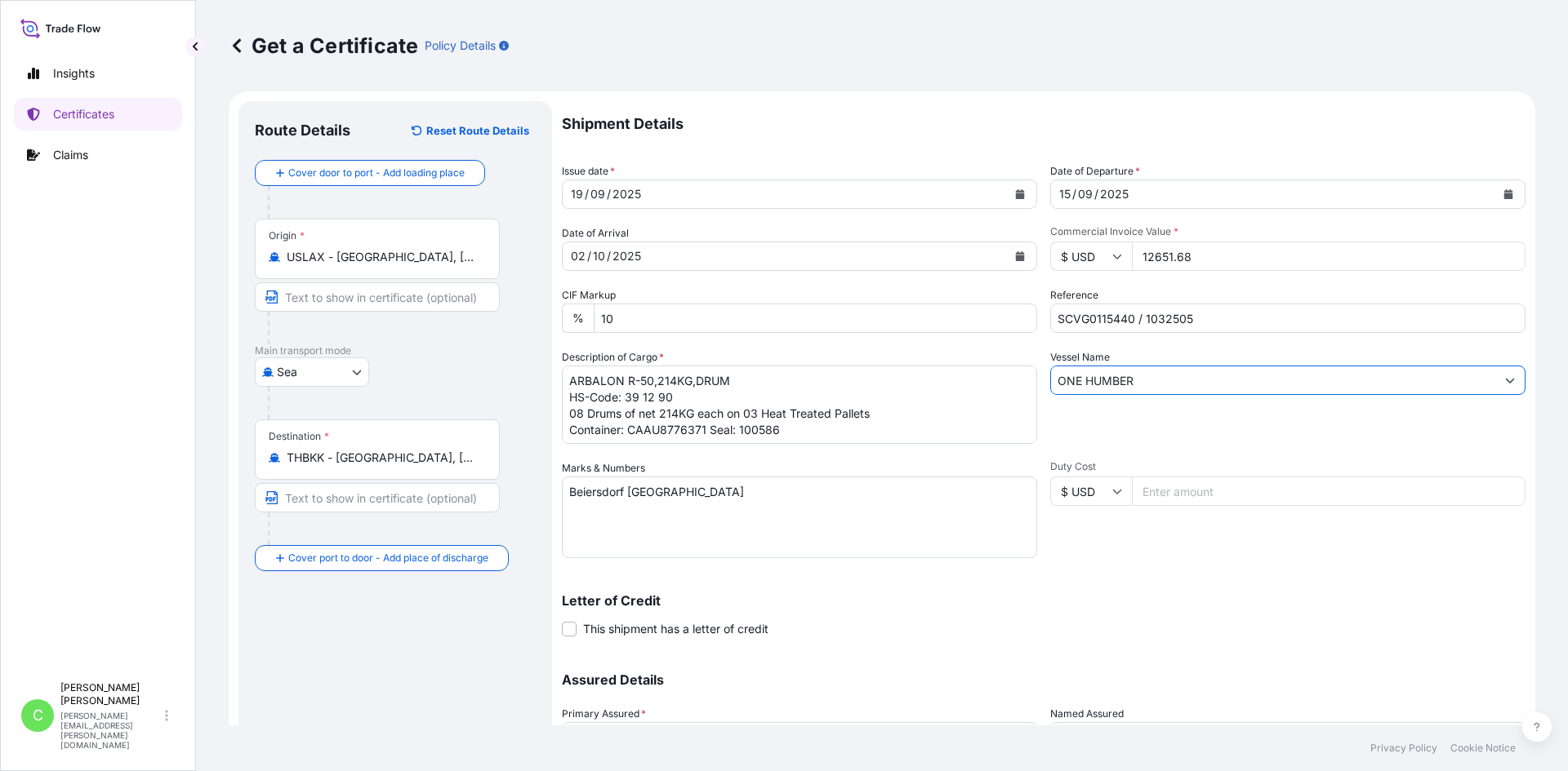
click at [1165, 387] on input "ONE HUMBER" at bounding box center [1273, 380] width 445 height 29
type input "ONE HUMBER"
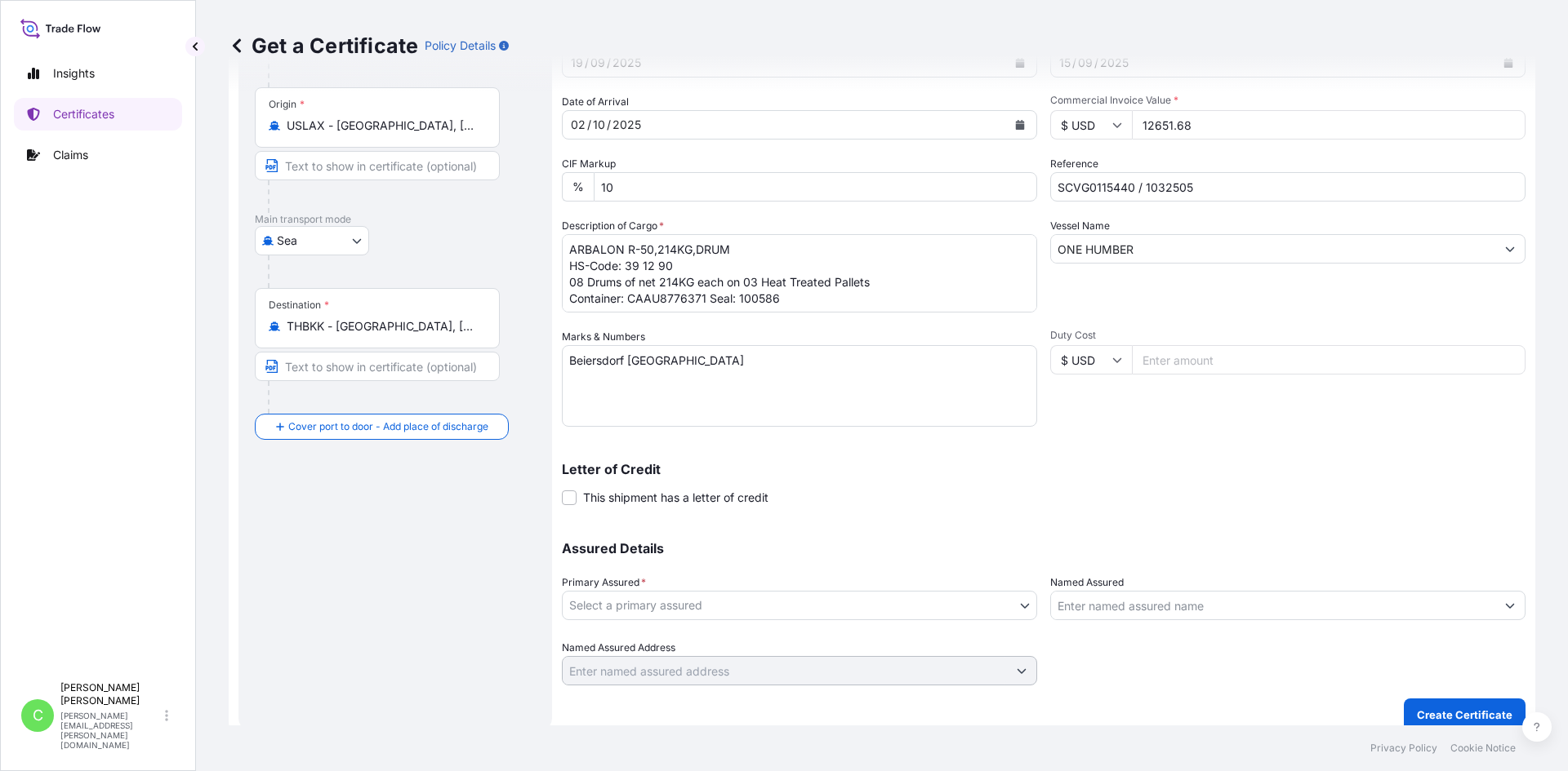
scroll to position [147, 0]
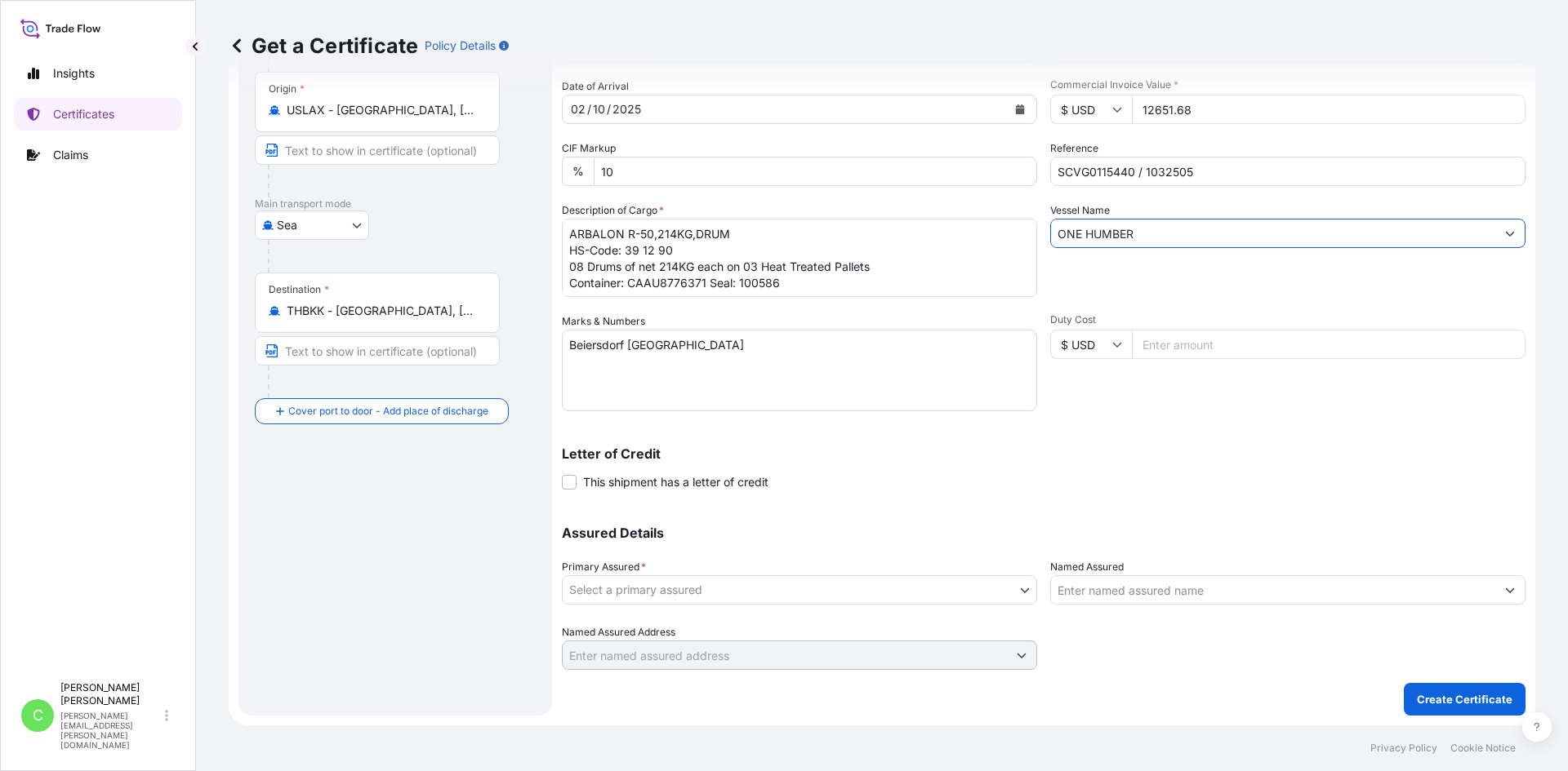
click at [651, 598] on body "Insights Certificates Claims C [PERSON_NAME] [PERSON_NAME][EMAIL_ADDRESS][PERSO…" at bounding box center [784, 386] width 1568 height 771
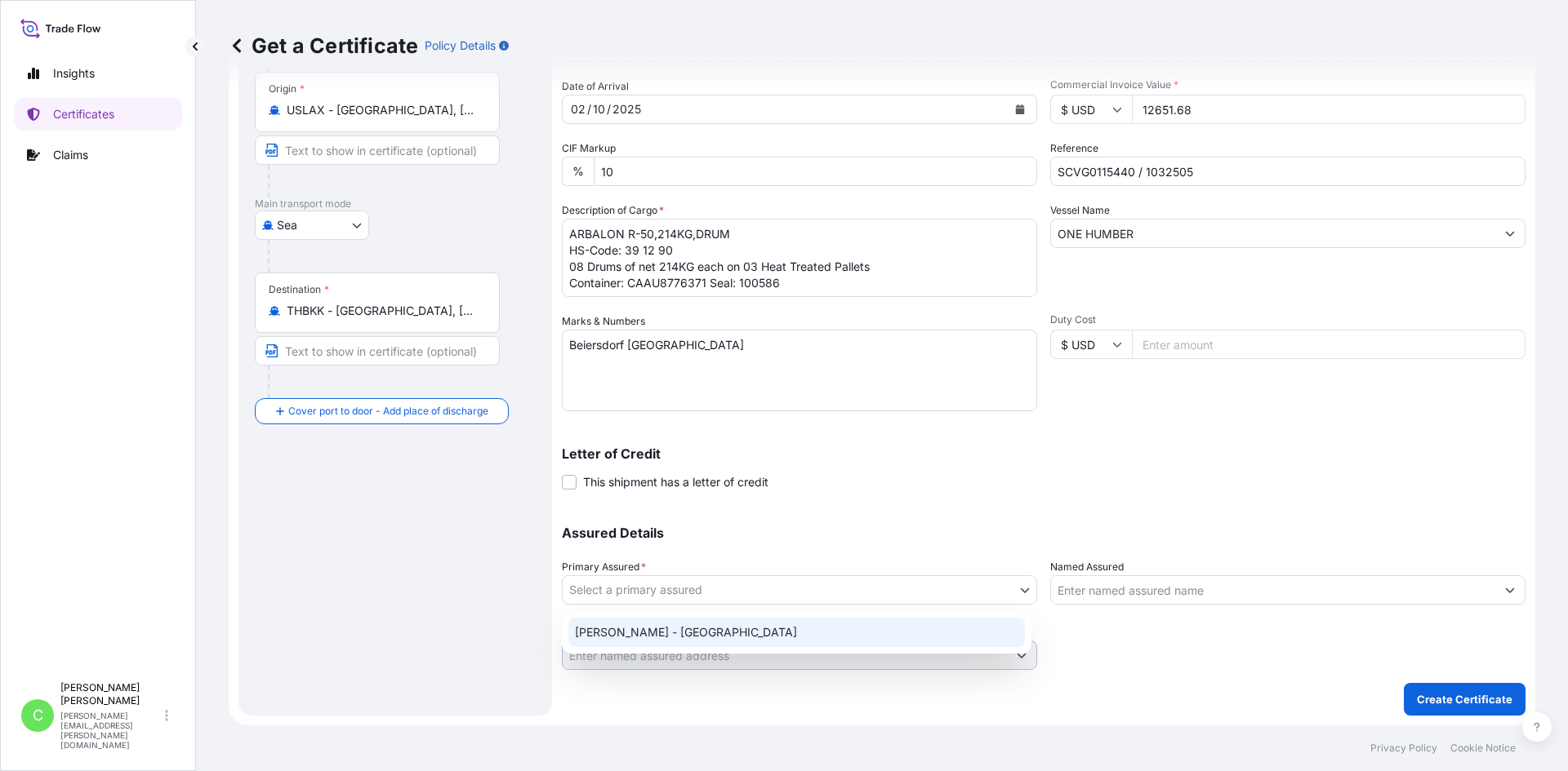
click at [644, 635] on div "[PERSON_NAME] - [GEOGRAPHIC_DATA]" at bounding box center [797, 632] width 456 height 29
select select "31650"
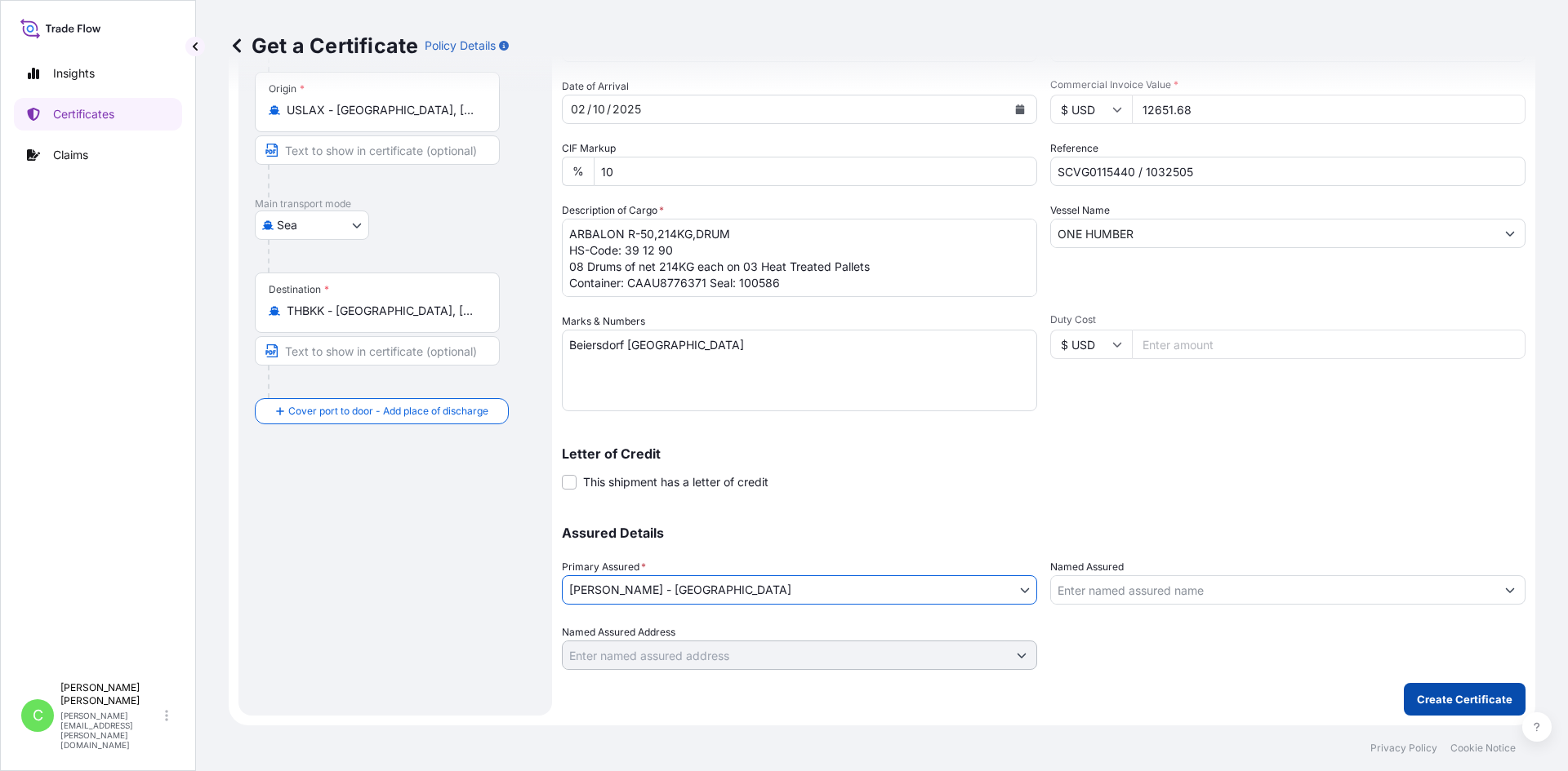
click at [1454, 699] on p "Create Certificate" at bounding box center [1464, 700] width 96 height 17
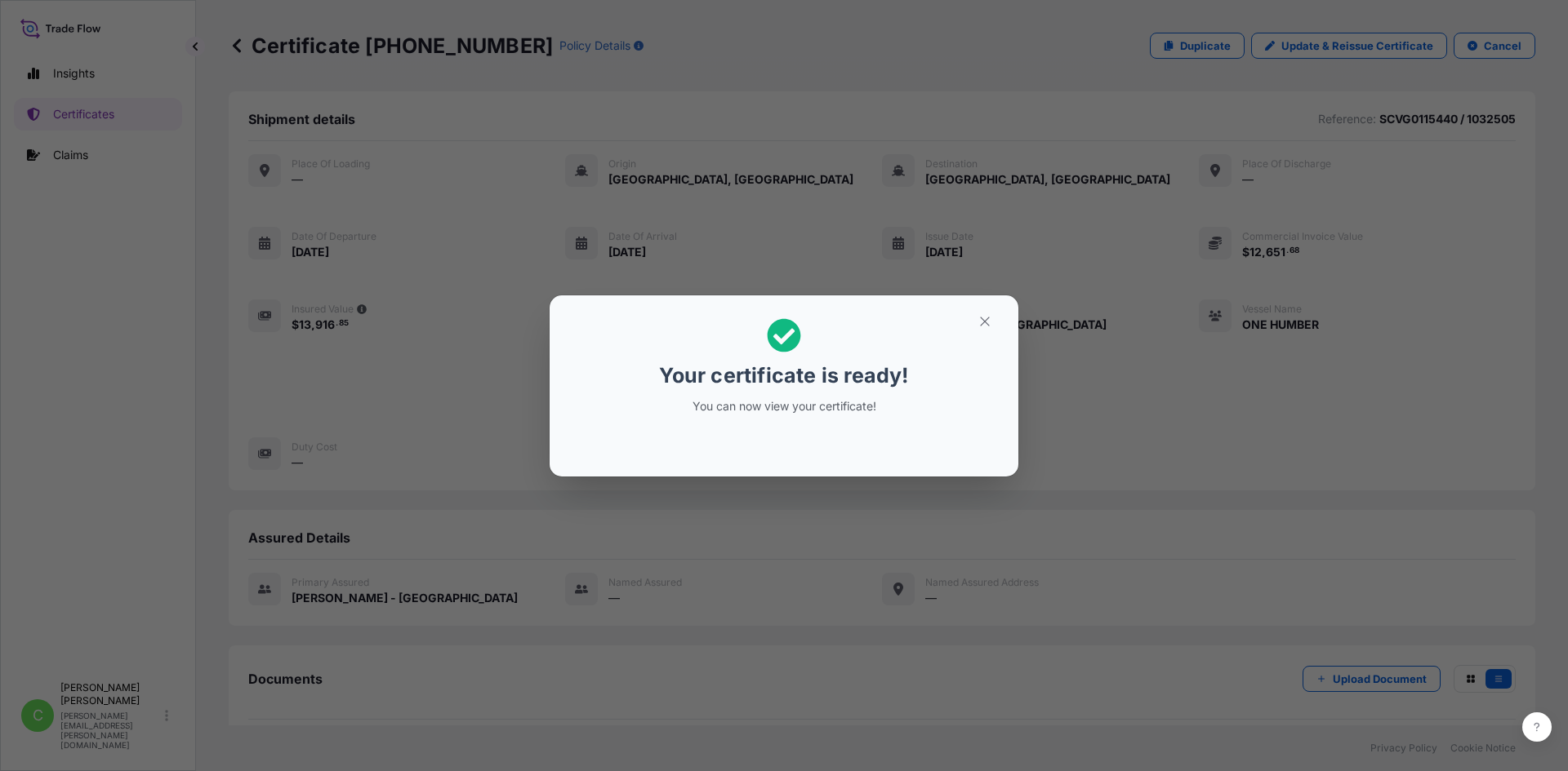
click at [777, 422] on div "Your certificate is ready! You can now view your certificate!" at bounding box center [784, 367] width 252 height 116
click at [773, 414] on p "You can now view your certificate!" at bounding box center [784, 407] width 252 height 17
click at [986, 320] on icon "button" at bounding box center [984, 321] width 9 height 9
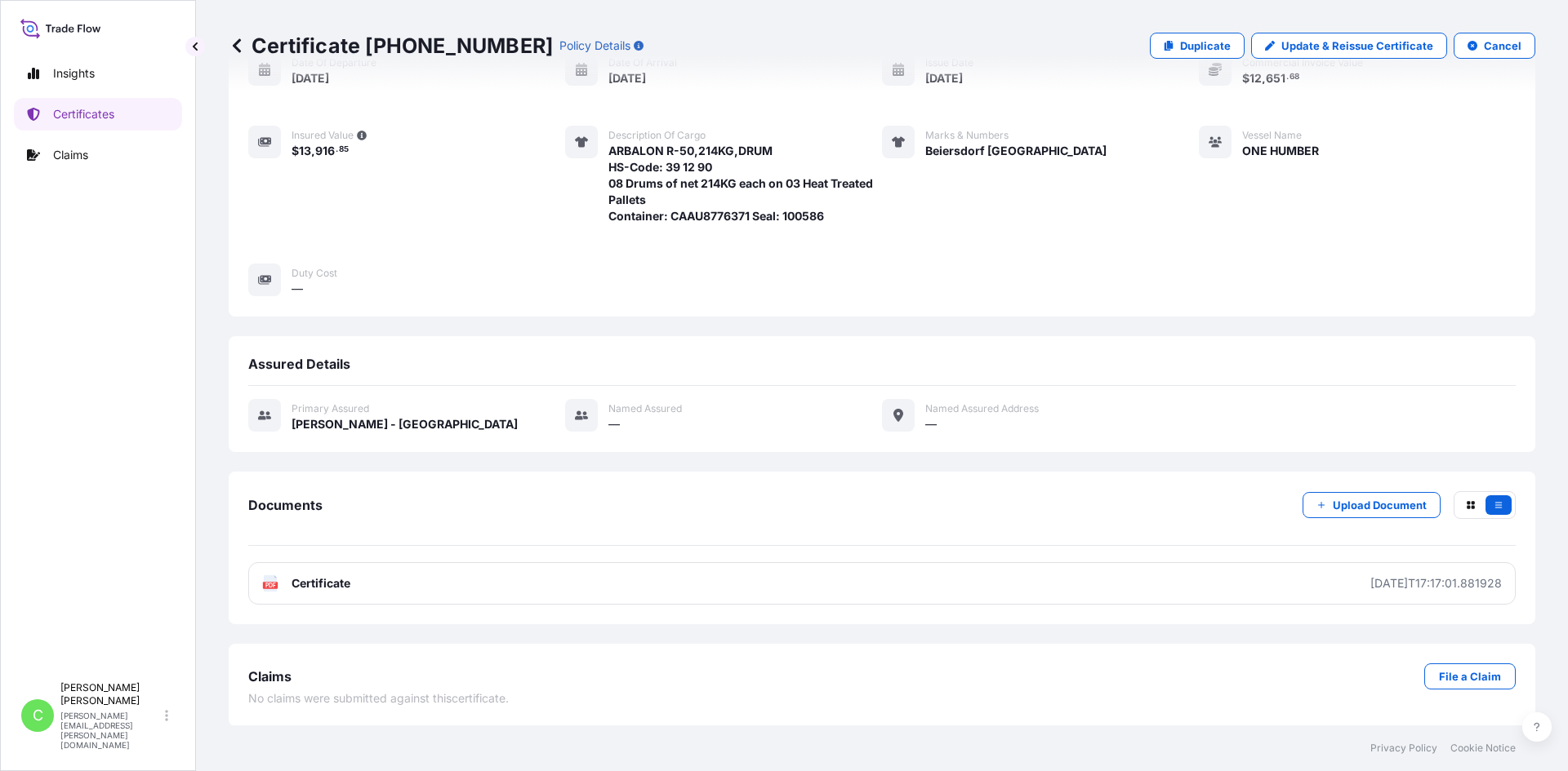
scroll to position [174, 0]
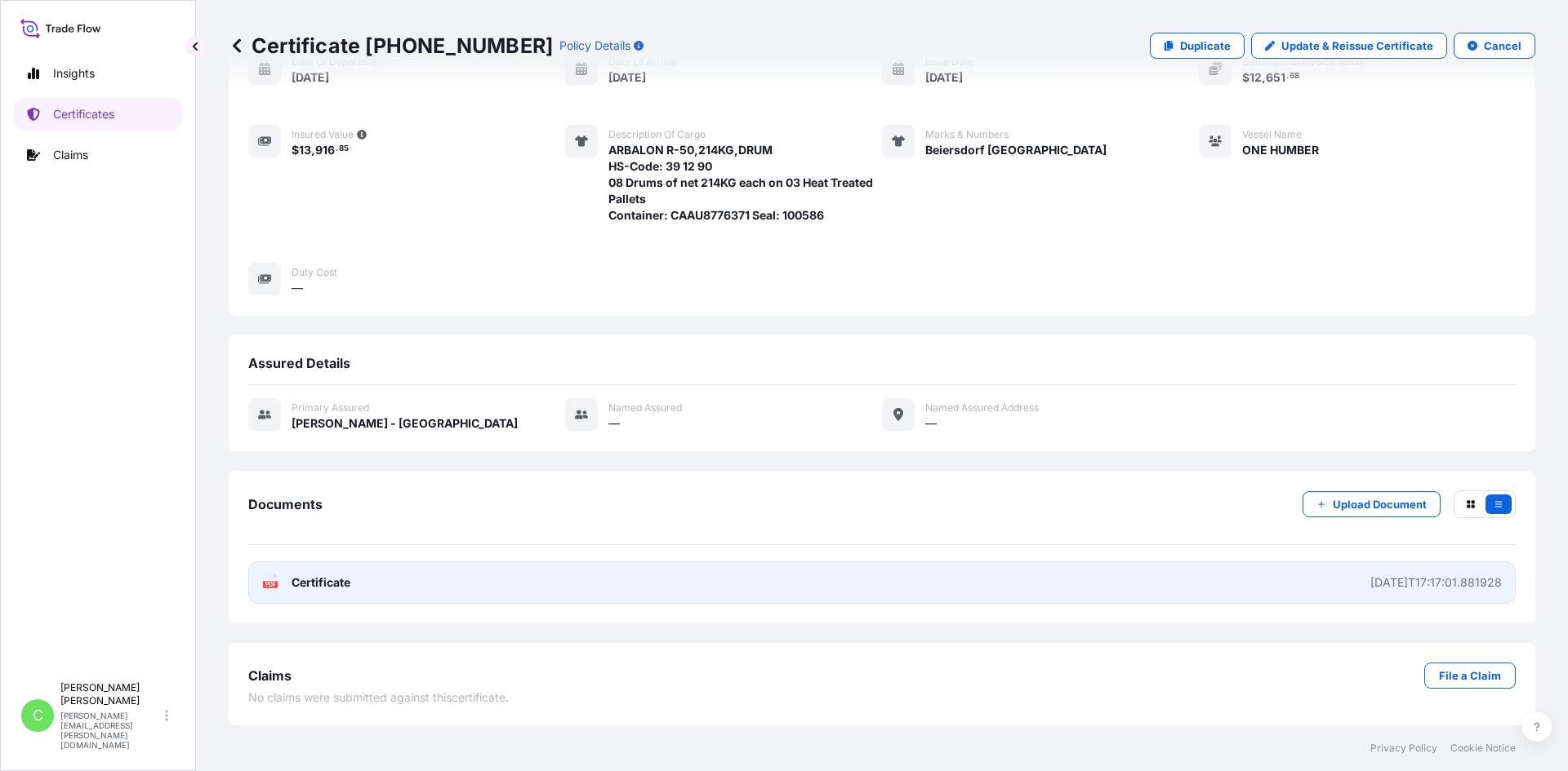
click at [299, 575] on span "Certificate" at bounding box center [320, 583] width 59 height 17
